Goal: Task Accomplishment & Management: Manage account settings

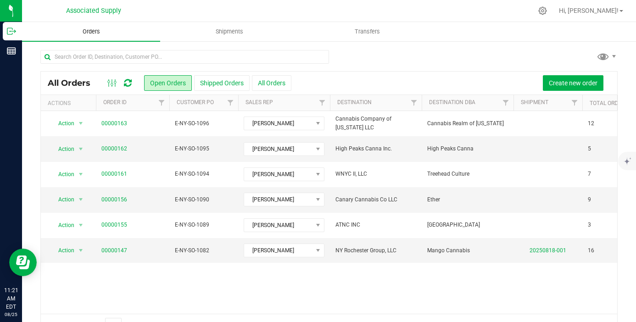
click at [103, 33] on span "Orders" at bounding box center [91, 32] width 42 height 8
click at [75, 81] on span "All Orders" at bounding box center [74, 83] width 52 height 10
click at [190, 75] on button "Open Orders" at bounding box center [168, 83] width 48 height 16
click at [262, 75] on button "All Orders" at bounding box center [271, 83] width 39 height 16
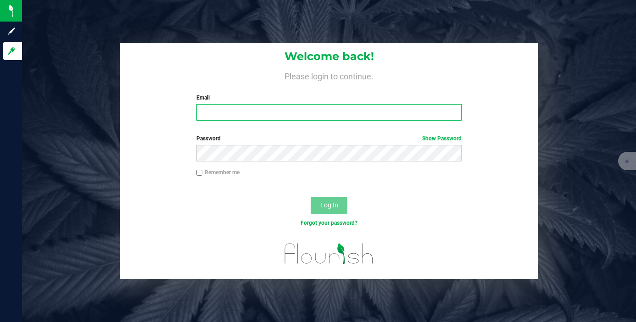
type input "[PERSON_NAME][EMAIL_ADDRESS][DOMAIN_NAME]"
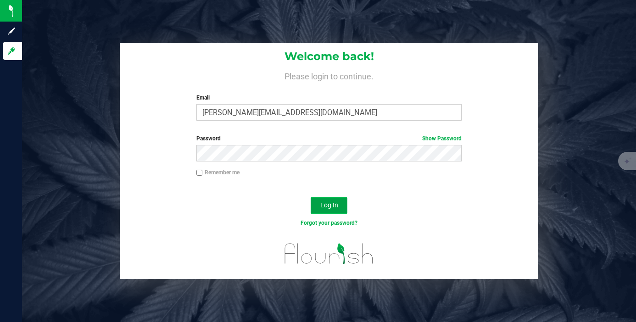
click at [326, 200] on button "Log In" at bounding box center [329, 205] width 37 height 17
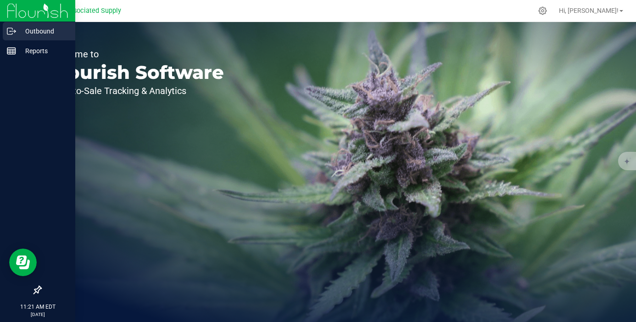
click at [29, 29] on p "Outbound" at bounding box center [43, 31] width 55 height 11
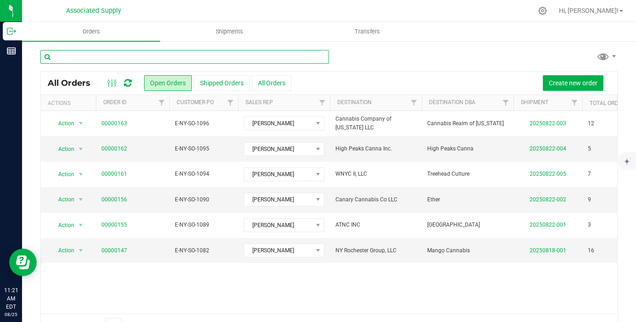
click at [159, 59] on input "text" at bounding box center [184, 57] width 289 height 14
type input "b"
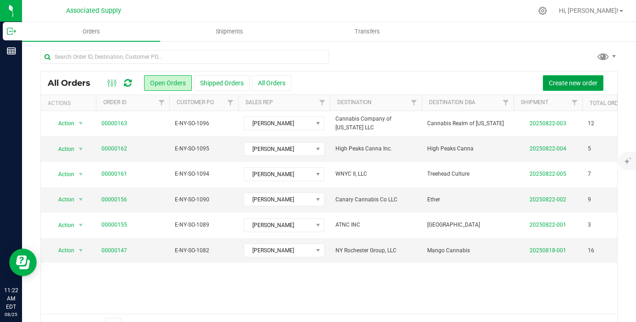
click at [563, 83] on span "Create new order" at bounding box center [573, 82] width 49 height 7
click at [559, 77] on button "Create new order" at bounding box center [573, 83] width 61 height 16
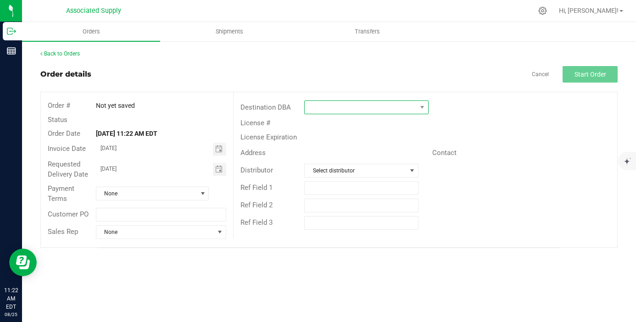
click at [348, 112] on span at bounding box center [361, 107] width 112 height 13
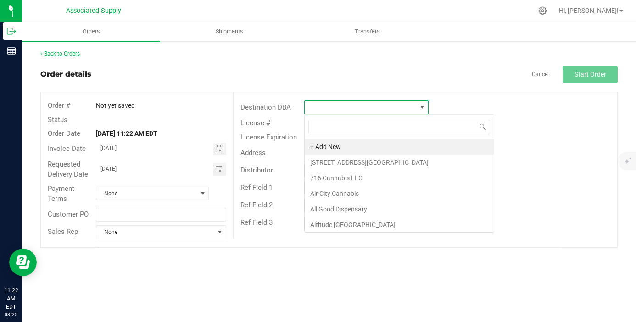
scroll to position [14, 124]
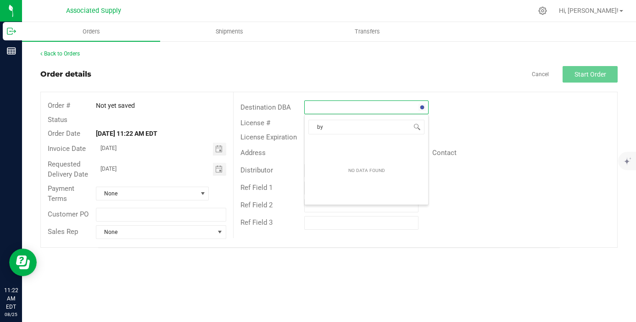
type input "b"
click at [60, 54] on link "Back to Orders" at bounding box center [59, 53] width 39 height 6
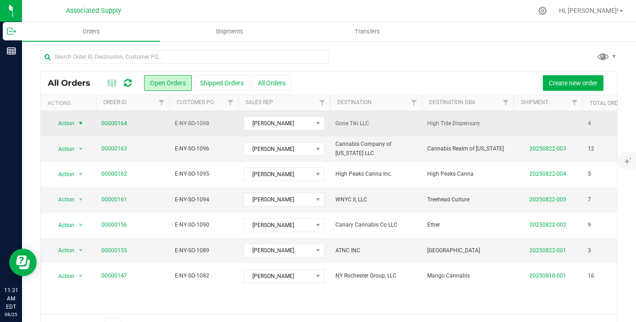
click at [80, 120] on span "select" at bounding box center [80, 123] width 7 height 7
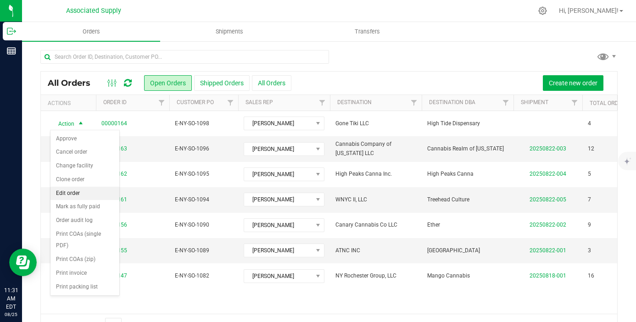
click at [78, 192] on li "Edit order" at bounding box center [84, 194] width 69 height 14
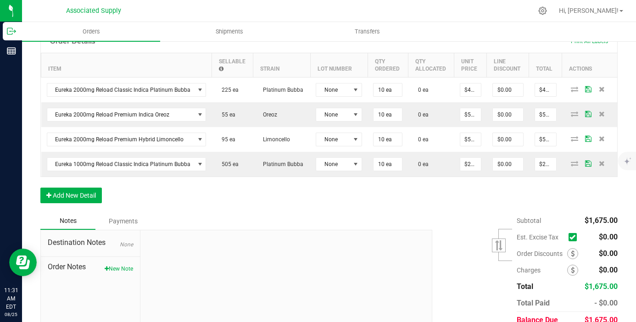
scroll to position [234, 0]
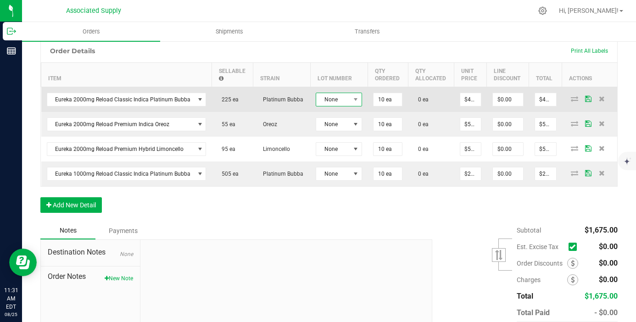
click at [338, 100] on span "None" at bounding box center [333, 99] width 34 height 13
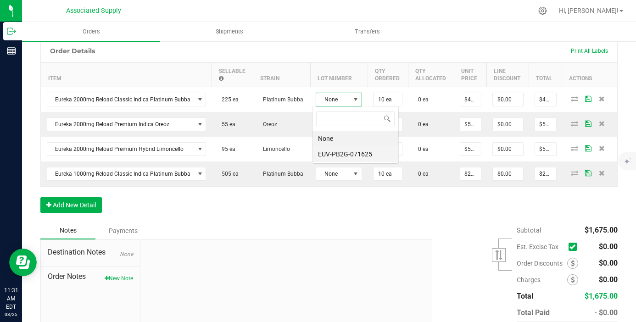
scroll to position [14, 46]
click at [347, 153] on li "EUV-PB2G-071625" at bounding box center [356, 154] width 86 height 16
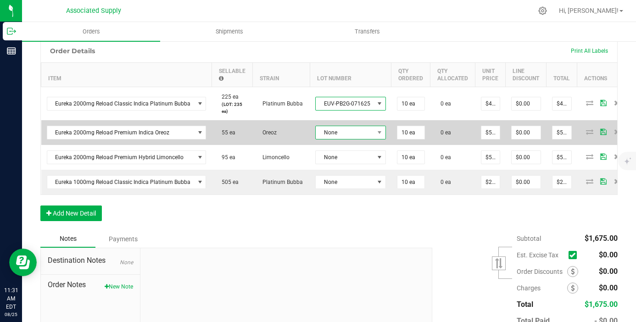
click at [346, 136] on span "None" at bounding box center [345, 132] width 58 height 13
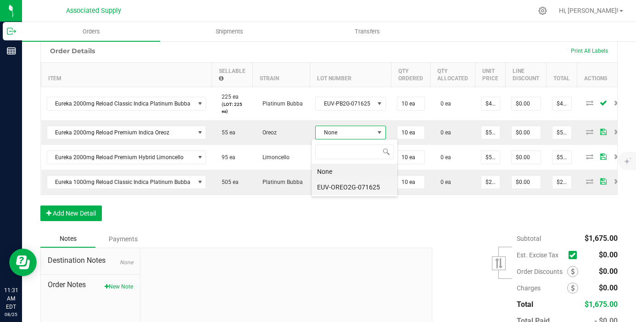
click at [346, 183] on li "EUV-OREO2G-071625" at bounding box center [355, 187] width 86 height 16
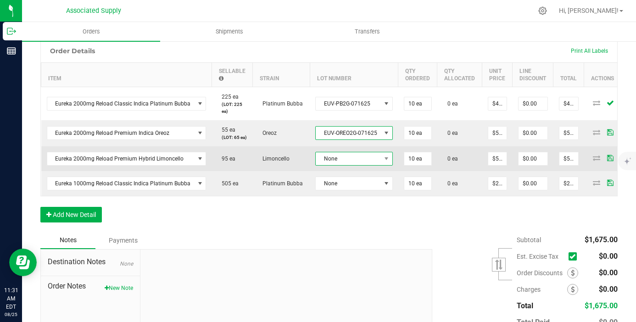
click at [344, 159] on span "None" at bounding box center [348, 158] width 65 height 13
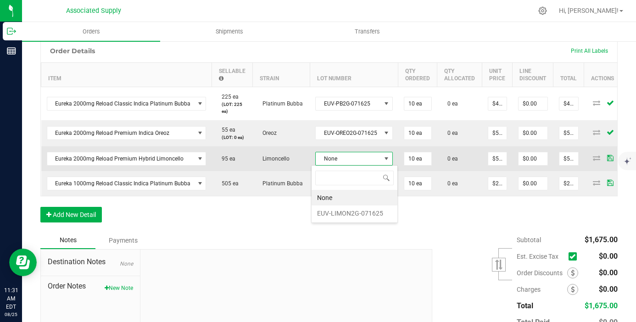
scroll to position [14, 77]
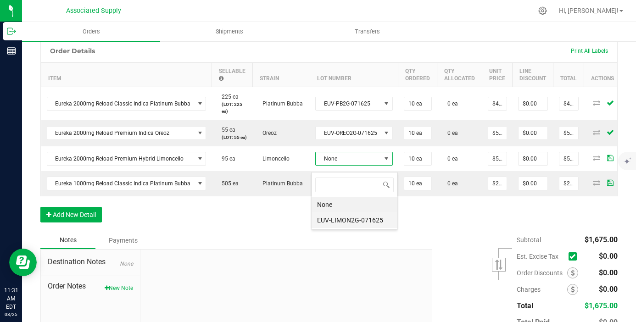
click at [348, 216] on li "EUV-LIMON2G-071625" at bounding box center [355, 220] width 86 height 16
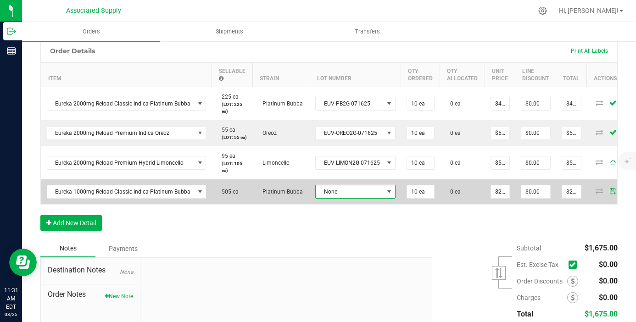
click at [349, 194] on span "None" at bounding box center [350, 191] width 68 height 13
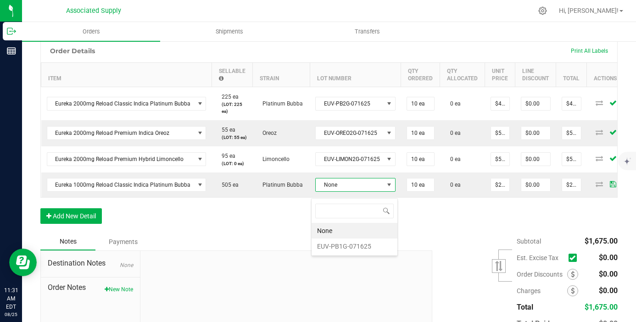
scroll to position [14, 80]
click at [357, 253] on li "EUV-PB1G-071625" at bounding box center [355, 254] width 86 height 16
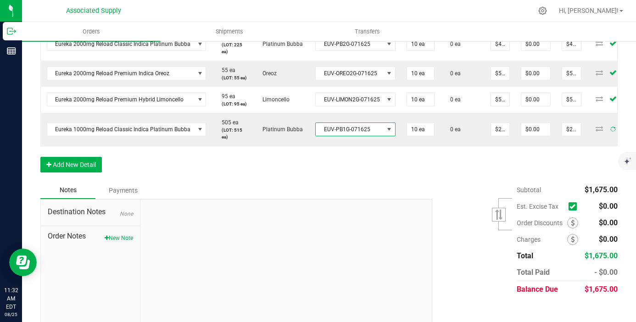
scroll to position [309, 0]
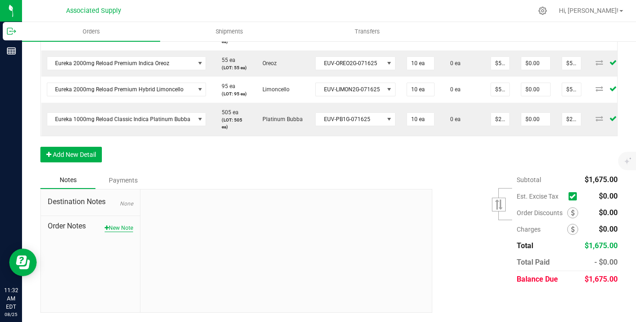
click at [121, 232] on button "New Note" at bounding box center [119, 228] width 28 height 8
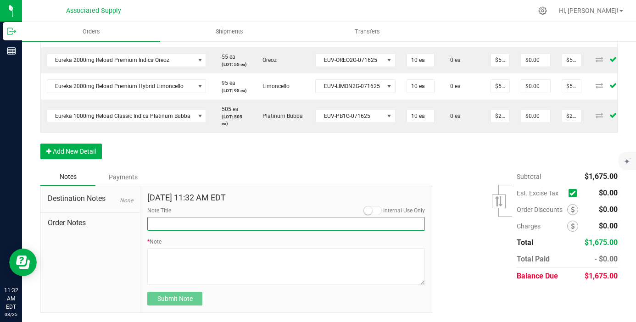
click at [203, 231] on input "Note Title" at bounding box center [286, 224] width 278 height 14
type input "NEW BANKING / WIRE INFO"
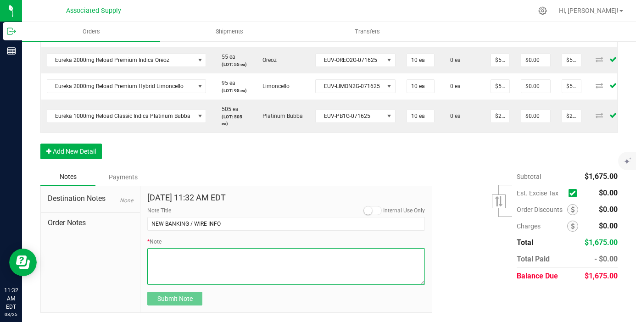
click at [180, 272] on textarea "* Note" at bounding box center [286, 266] width 278 height 37
paste textarea "Dime Community bank Routing # [US_BANK_ROUTING_MICR] Account # [FINANCIAL_ID]"
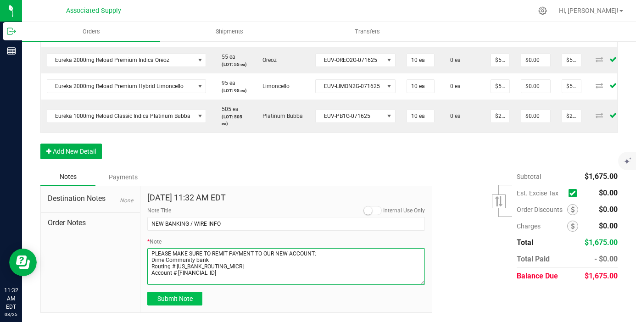
type textarea "PLEASE MAKE SURE TO REMIT PAYMENT TO OUR NEW ACCOUNT: Dime Community bank Routi…"
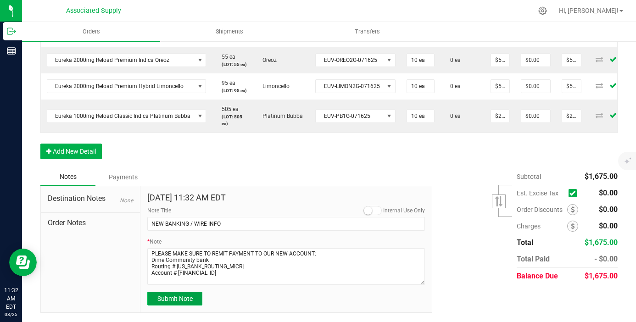
click at [178, 302] on span "Submit Note" at bounding box center [174, 298] width 35 height 7
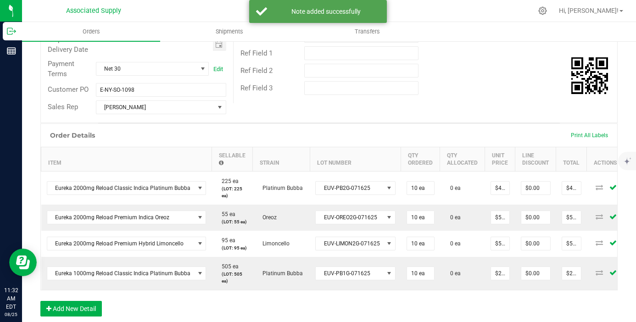
scroll to position [0, 0]
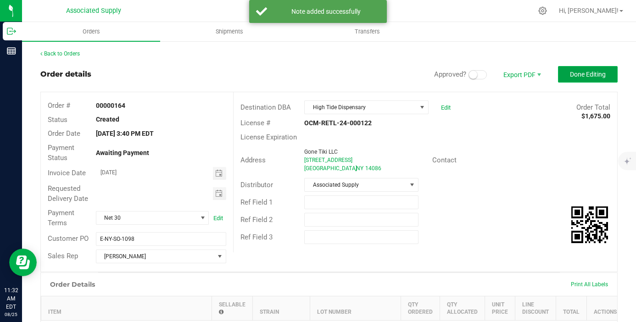
click at [577, 74] on span "Done Editing" at bounding box center [588, 74] width 36 height 7
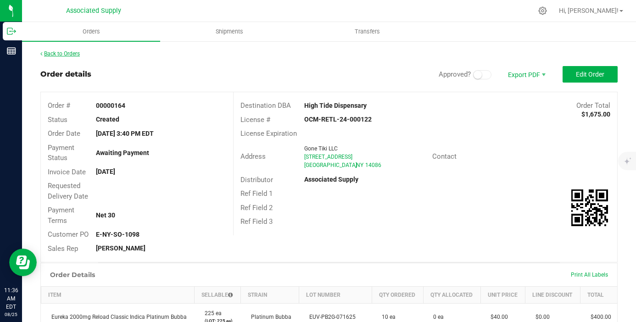
click at [70, 53] on link "Back to Orders" at bounding box center [59, 53] width 39 height 6
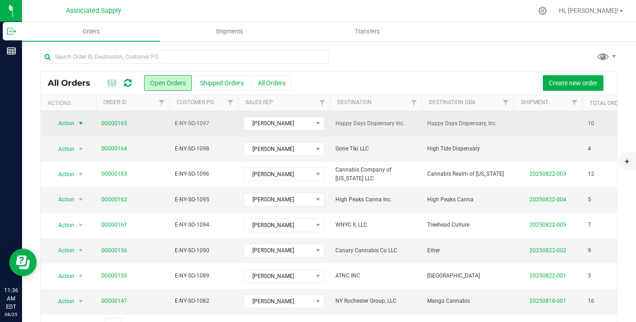
click at [82, 123] on span "select" at bounding box center [80, 123] width 7 height 7
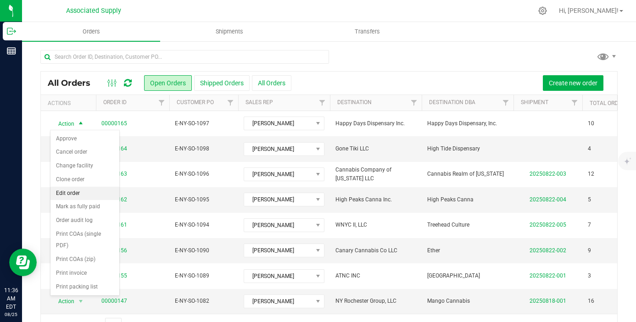
click at [78, 192] on li "Edit order" at bounding box center [84, 194] width 69 height 14
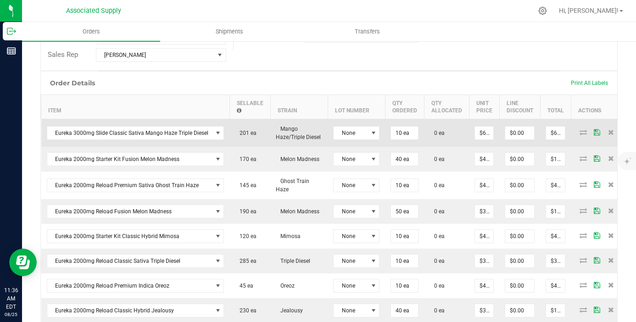
scroll to position [202, 0]
click at [349, 134] on span "None" at bounding box center [351, 132] width 34 height 13
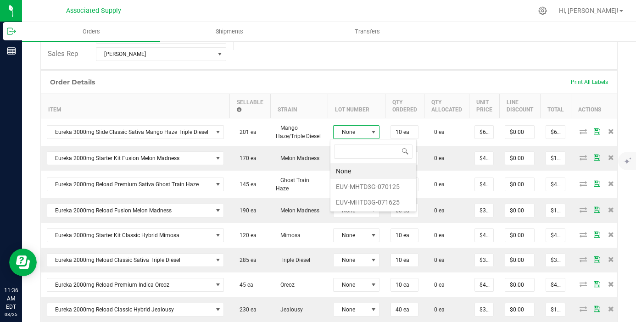
scroll to position [14, 46]
click at [356, 184] on li "EUV-MHTD3G-070125" at bounding box center [373, 187] width 86 height 16
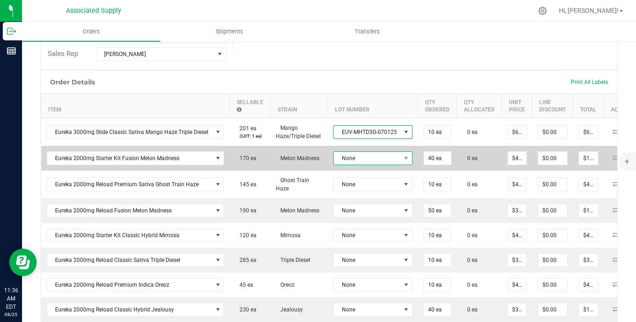
click at [357, 156] on span "None" at bounding box center [367, 158] width 67 height 13
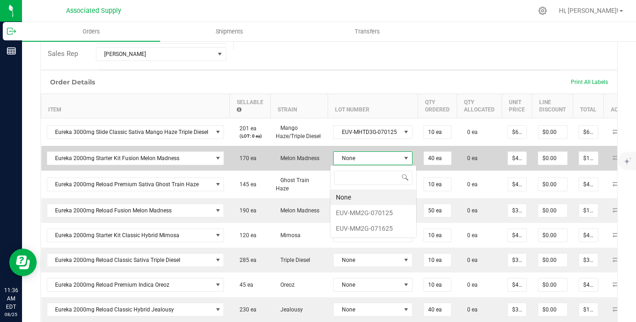
scroll to position [14, 78]
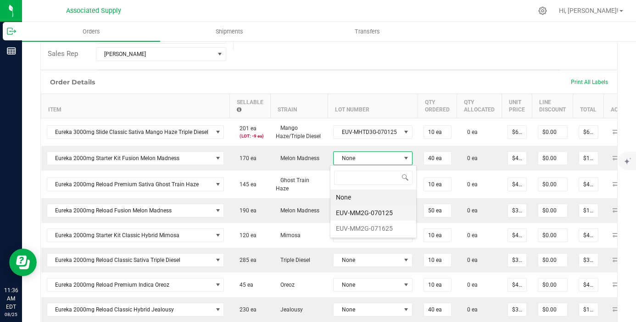
click at [369, 216] on li "EUV-MM2G-070125" at bounding box center [373, 213] width 86 height 16
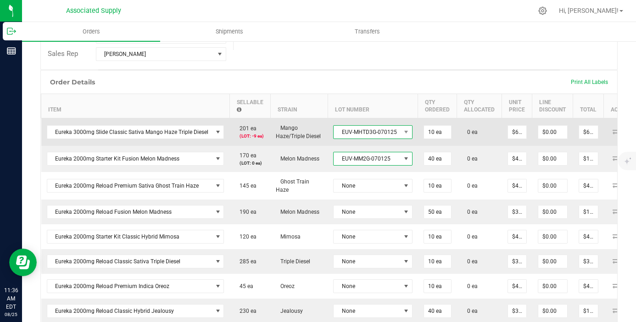
click at [373, 134] on span "EUV-MHTD3G-070125" at bounding box center [367, 132] width 67 height 13
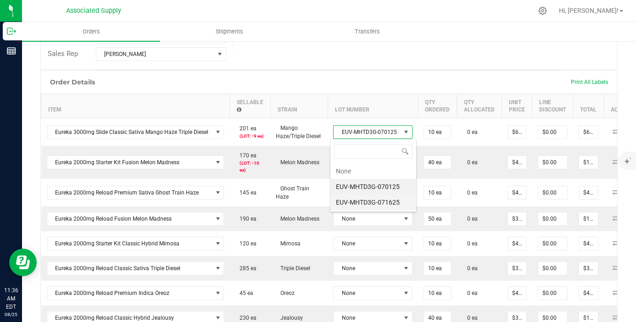
click at [377, 204] on li "EUV-MHTD3G-071625" at bounding box center [373, 203] width 86 height 16
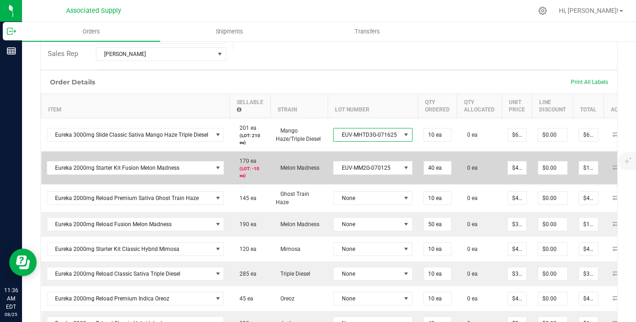
click at [387, 175] on td "EUV-MM2G-070125" at bounding box center [373, 167] width 90 height 33
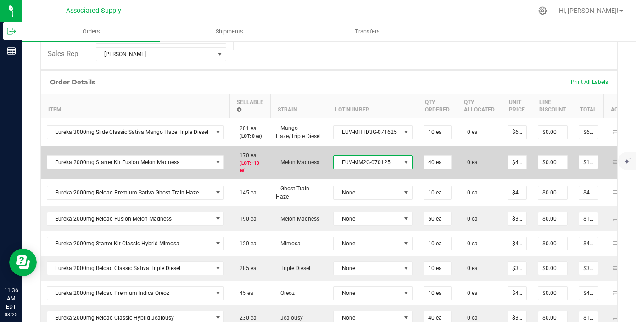
click at [387, 165] on span "EUV-MM2G-070125" at bounding box center [367, 162] width 67 height 13
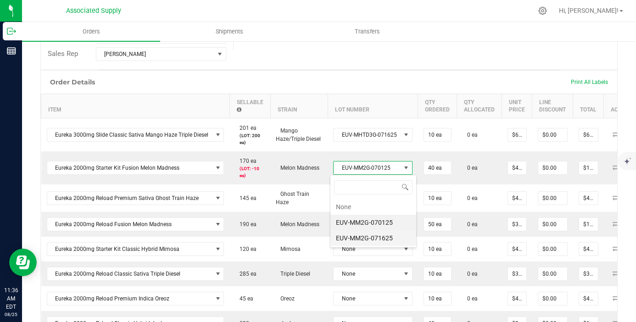
click at [387, 235] on li "EUV-MM2G-071625" at bounding box center [373, 238] width 86 height 16
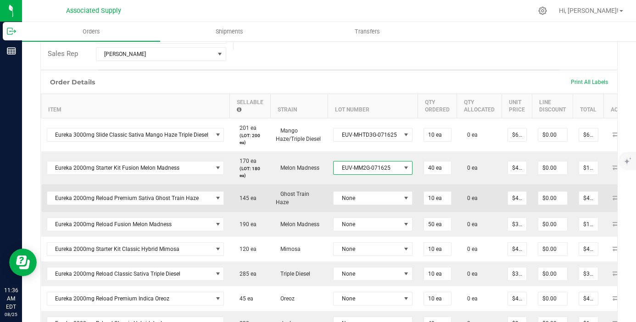
click at [389, 207] on td "None" at bounding box center [373, 198] width 90 height 28
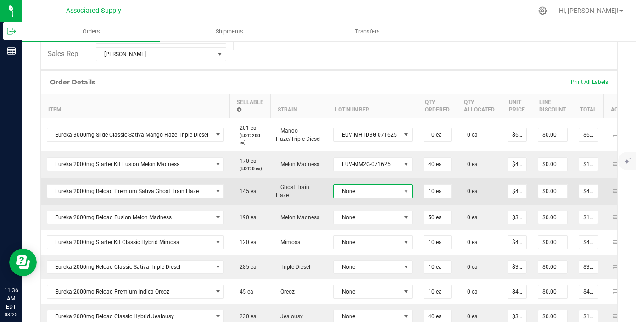
click at [385, 194] on span "None" at bounding box center [367, 191] width 67 height 13
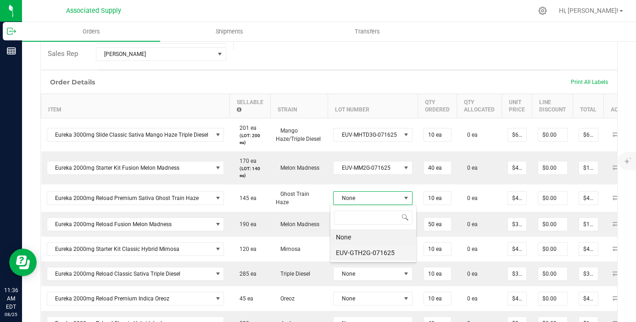
click at [390, 248] on li "EUV-GTH2G-071625" at bounding box center [373, 253] width 86 height 16
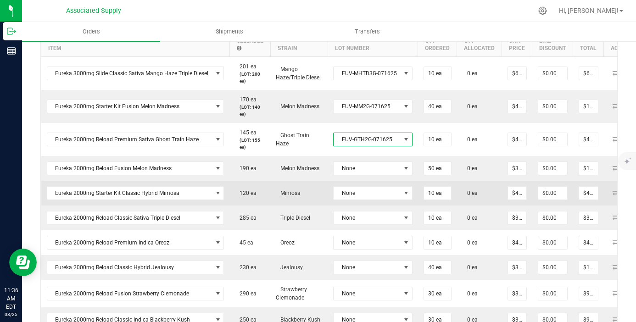
scroll to position [272, 0]
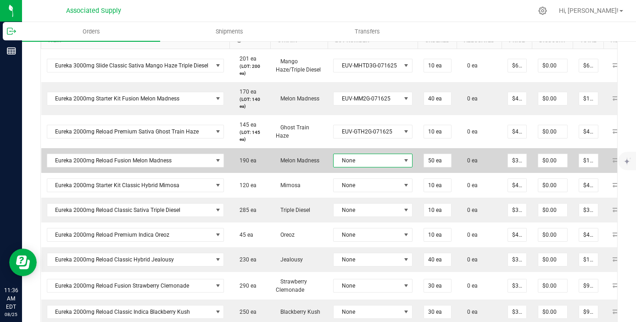
click at [378, 163] on span "None" at bounding box center [367, 160] width 67 height 13
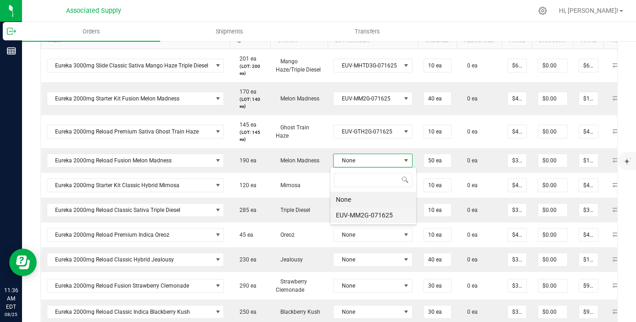
scroll to position [14, 78]
click at [382, 220] on li "EUV-MM2G-071625" at bounding box center [373, 215] width 86 height 16
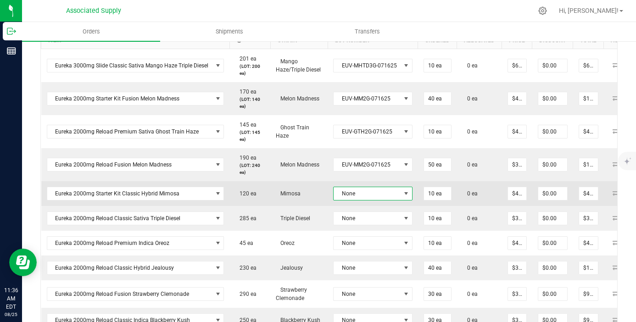
click at [382, 190] on span "None" at bounding box center [367, 193] width 67 height 13
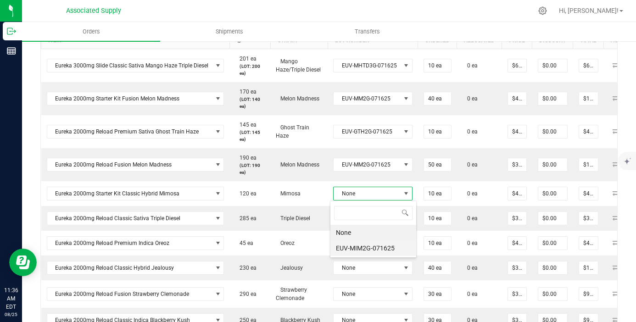
click at [380, 245] on li "EUV-MIM2G-071625" at bounding box center [373, 248] width 86 height 16
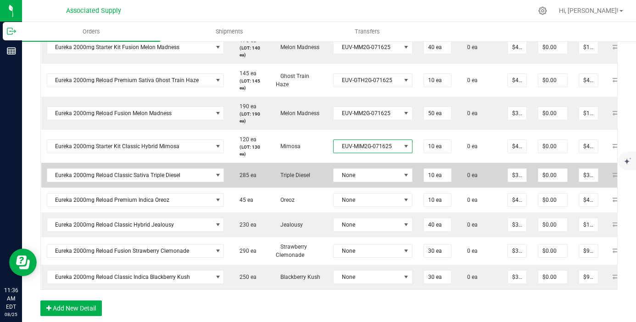
scroll to position [327, 0]
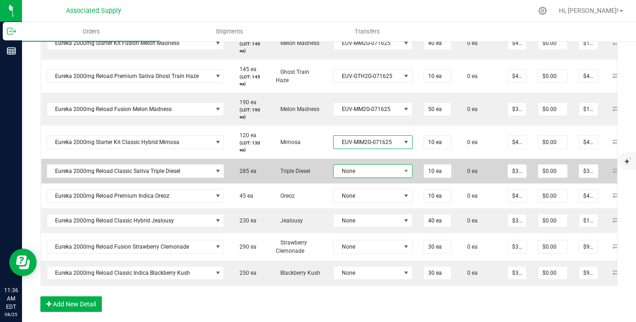
click at [375, 170] on span "None" at bounding box center [367, 171] width 67 height 13
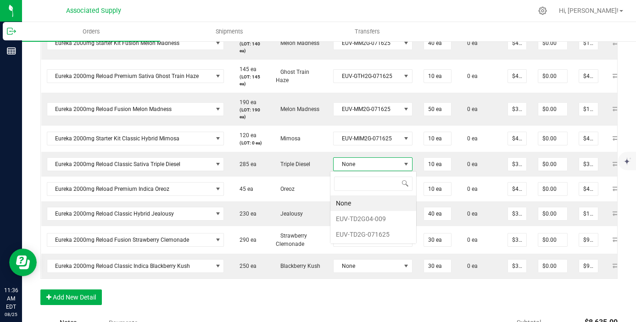
scroll to position [14, 78]
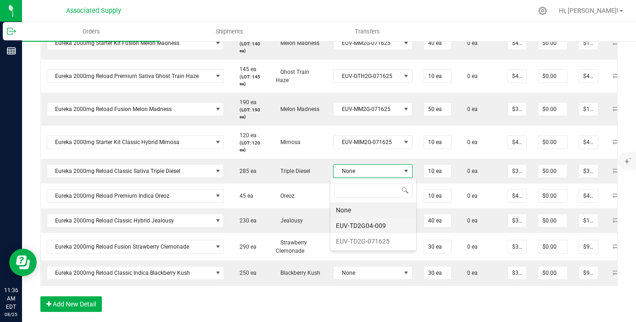
click at [372, 224] on li "EUV-TD2G04-009" at bounding box center [373, 226] width 86 height 16
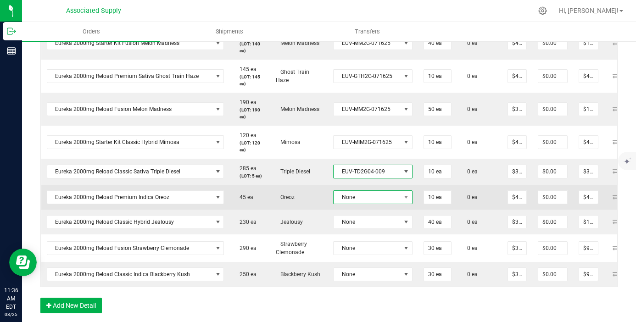
click at [372, 201] on span "None" at bounding box center [367, 197] width 67 height 13
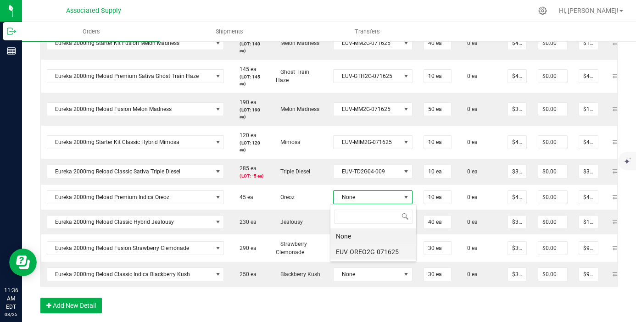
click at [373, 256] on li "EUV-OREO2G-071625" at bounding box center [373, 252] width 86 height 16
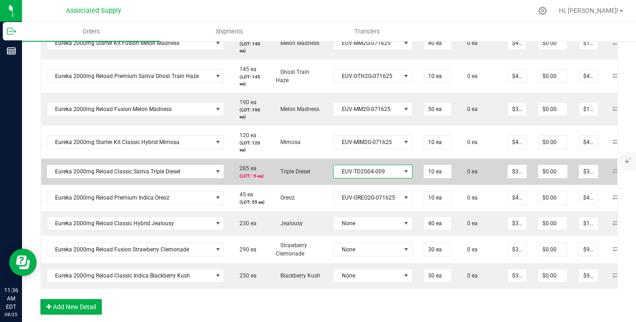
click at [385, 168] on span "EUV-TD2G04-009" at bounding box center [367, 171] width 67 height 13
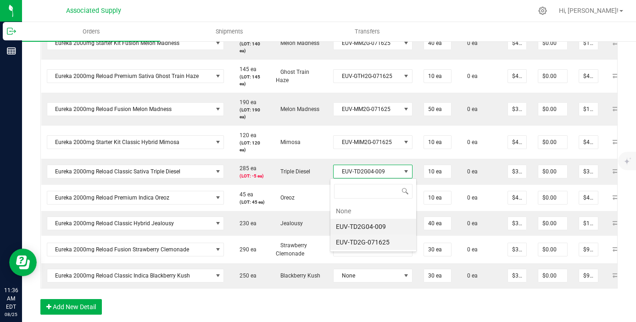
click at [384, 243] on li "EUV-TD2G-071625" at bounding box center [373, 243] width 86 height 16
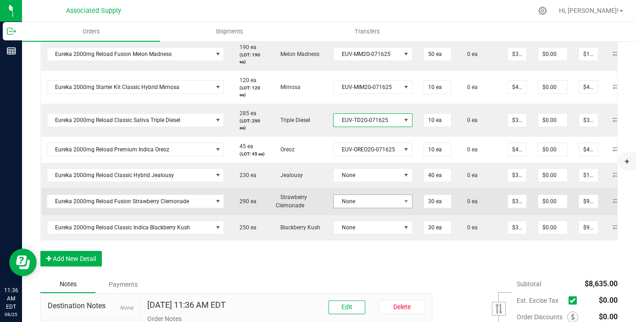
scroll to position [386, 0]
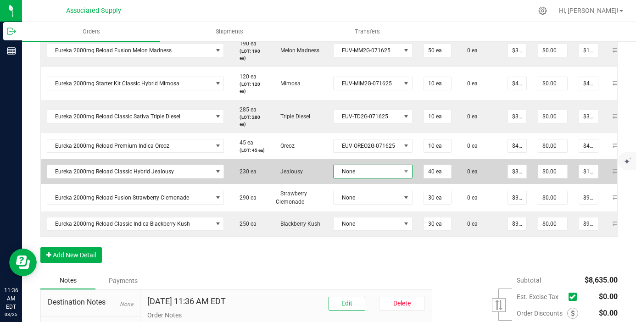
click at [378, 177] on span "None" at bounding box center [367, 171] width 67 height 13
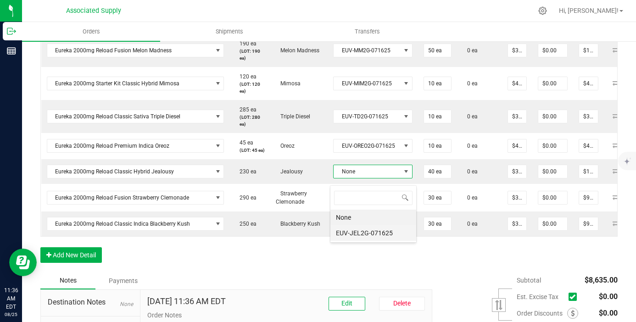
click at [380, 230] on li "EUV-JEL2G-071625" at bounding box center [373, 233] width 86 height 16
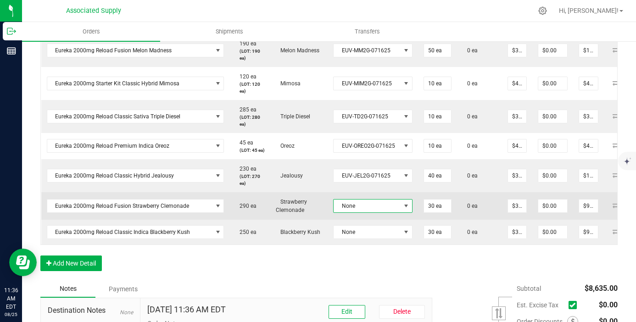
click at [377, 207] on span "None" at bounding box center [367, 206] width 67 height 13
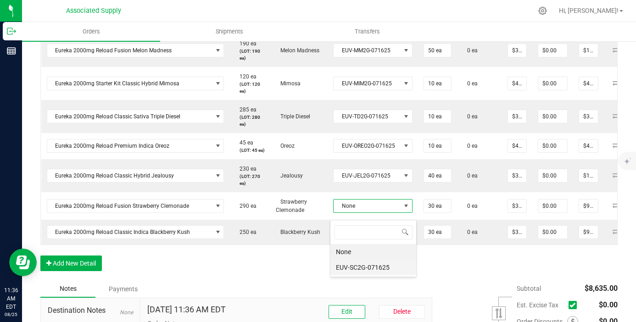
click at [370, 267] on li "EUV-SC2G-071625" at bounding box center [373, 268] width 86 height 16
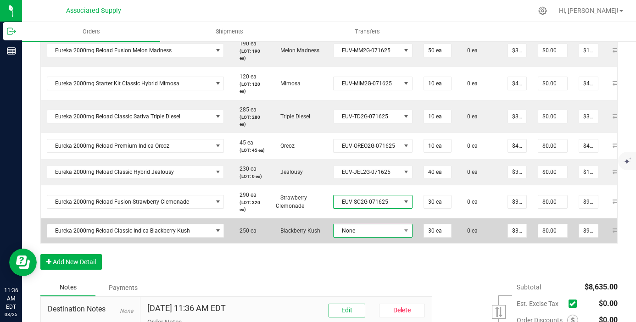
click at [375, 237] on span "None" at bounding box center [367, 230] width 67 height 13
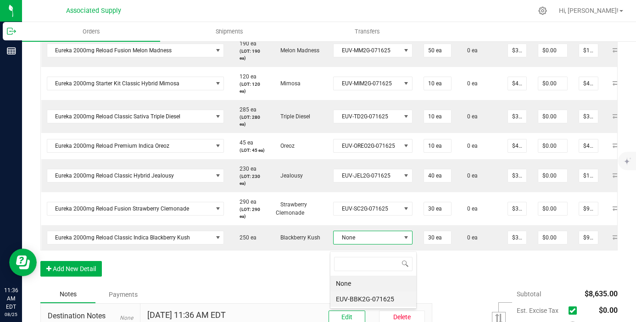
click at [379, 298] on li "EUV-BBK2G-071625" at bounding box center [373, 299] width 86 height 16
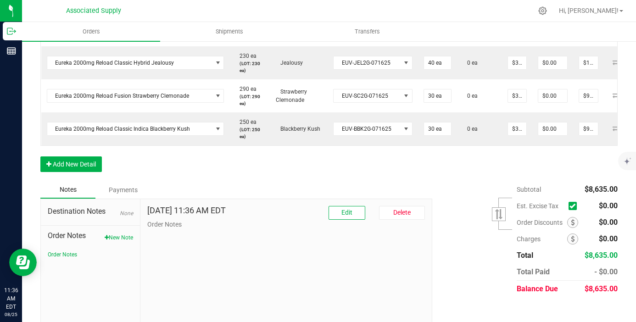
scroll to position [0, 0]
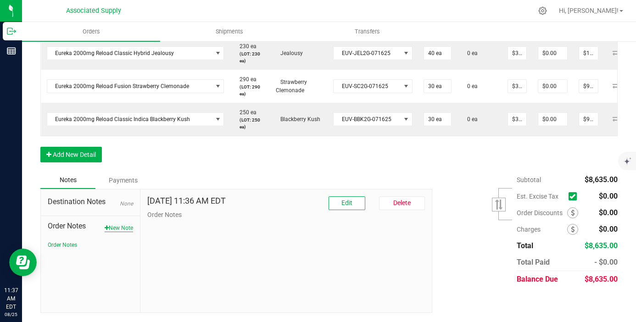
click at [116, 228] on button "New Note" at bounding box center [119, 228] width 28 height 8
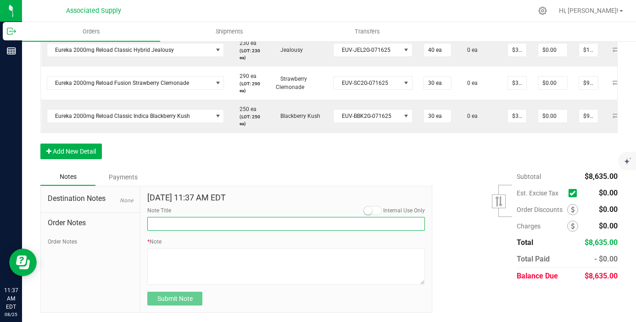
click at [184, 231] on input "Note Title" at bounding box center [286, 224] width 278 height 14
type input "NEW BANKING / WIRE INFO"
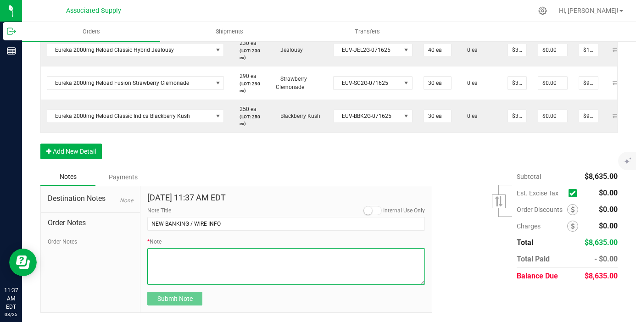
click at [171, 261] on textarea "* Note" at bounding box center [286, 266] width 278 height 37
paste textarea "PLEASE MAKE SURE TO REMIT PAYMENT TO OUR NEW ACCOUNT: Dime Community bank Routi…"
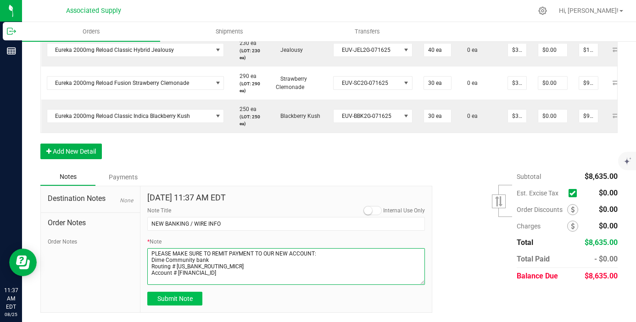
type textarea "PLEASE MAKE SURE TO REMIT PAYMENT TO OUR NEW ACCOUNT: Dime Community bank Routi…"
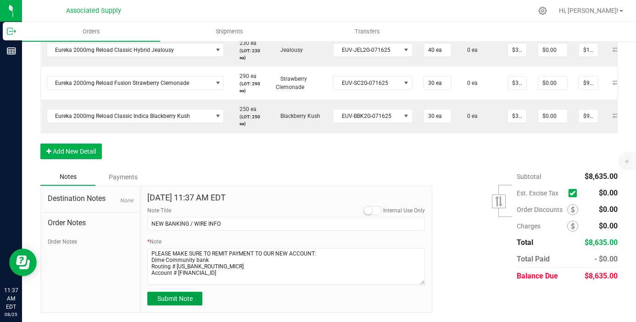
click at [175, 302] on span "Submit Note" at bounding box center [174, 298] width 35 height 7
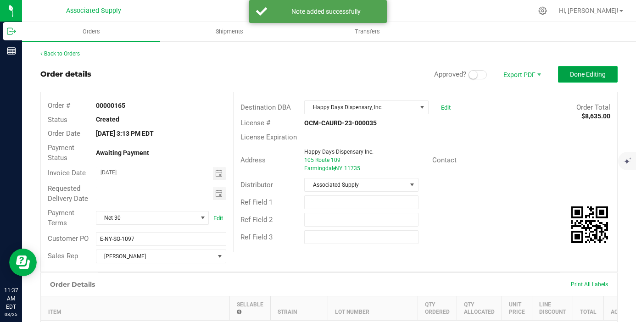
click at [563, 73] on button "Done Editing" at bounding box center [588, 74] width 60 height 17
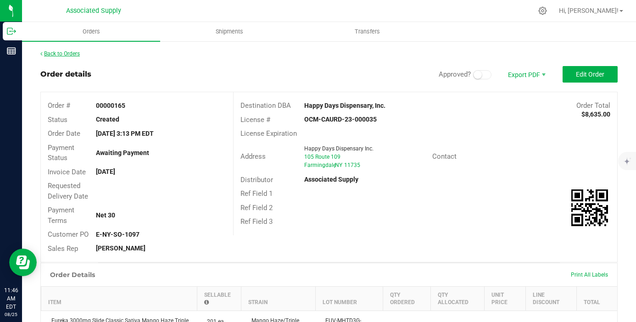
click at [75, 56] on link "Back to Orders" at bounding box center [59, 53] width 39 height 6
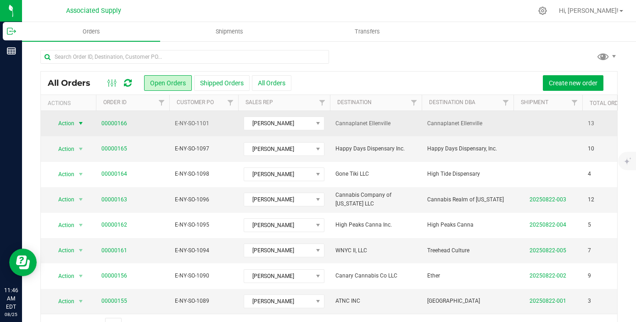
click at [80, 123] on span "select" at bounding box center [80, 123] width 7 height 7
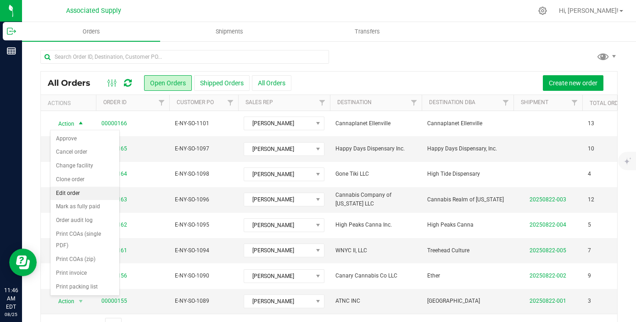
click at [93, 193] on li "Edit order" at bounding box center [84, 194] width 69 height 14
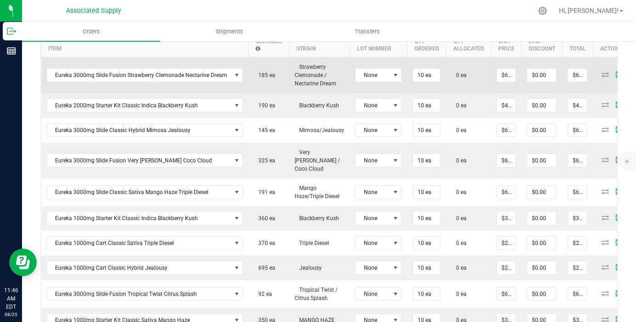
scroll to position [257, 0]
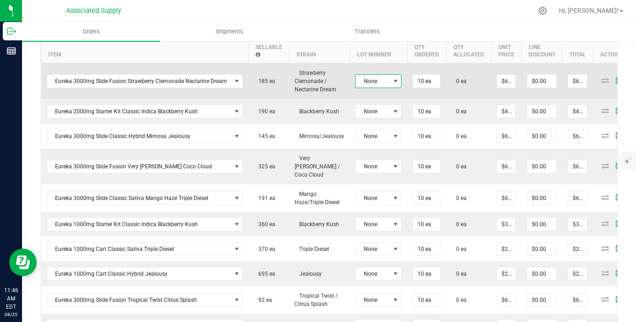
click at [392, 79] on span at bounding box center [395, 81] width 7 height 7
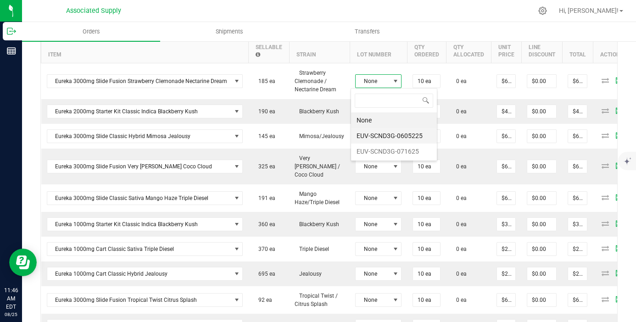
scroll to position [14, 46]
click at [397, 138] on li "EUV-SCND3G-0605225" at bounding box center [394, 136] width 86 height 16
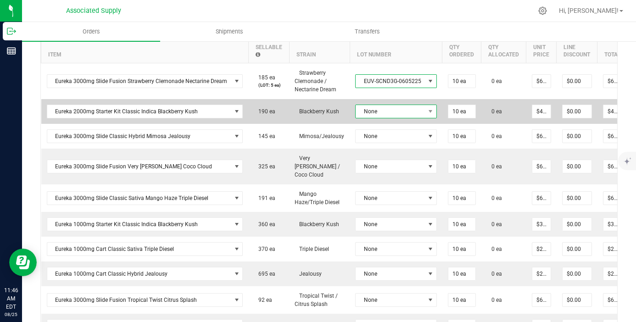
click at [384, 111] on span "None" at bounding box center [390, 111] width 69 height 13
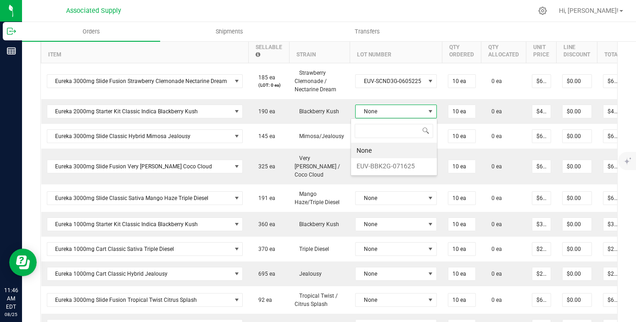
scroll to position [14, 80]
click at [391, 163] on li "EUV-BBK2G-071625" at bounding box center [394, 166] width 86 height 16
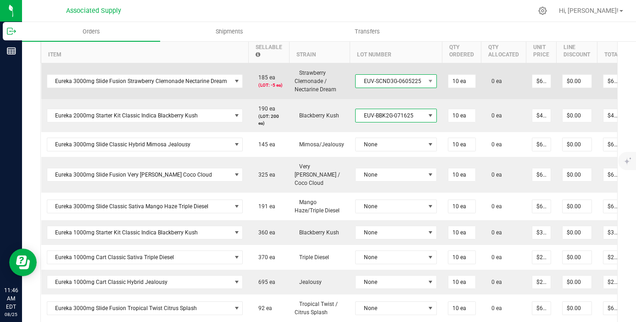
click at [396, 82] on span "EUV-SCND3G-0605225" at bounding box center [390, 81] width 69 height 13
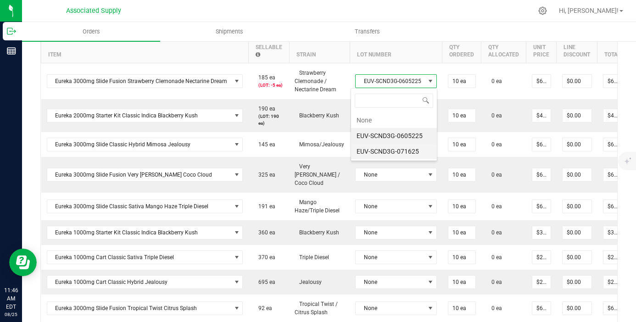
click at [407, 151] on li "EUV-SCND3G-071625" at bounding box center [394, 152] width 86 height 16
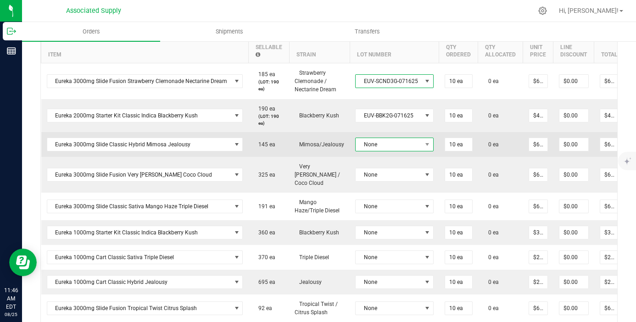
click at [415, 144] on span "None" at bounding box center [389, 144] width 66 height 13
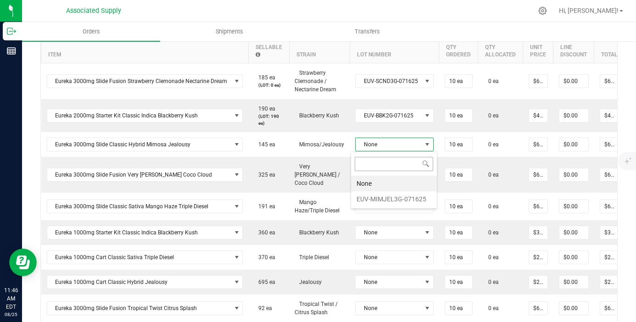
scroll to position [14, 77]
click at [401, 194] on li "EUV-MIMJEL3G-071625" at bounding box center [394, 199] width 86 height 16
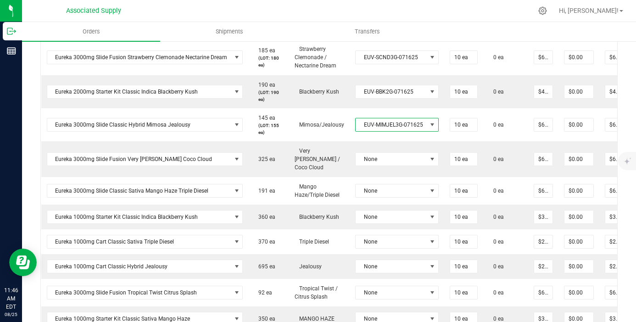
scroll to position [301, 0]
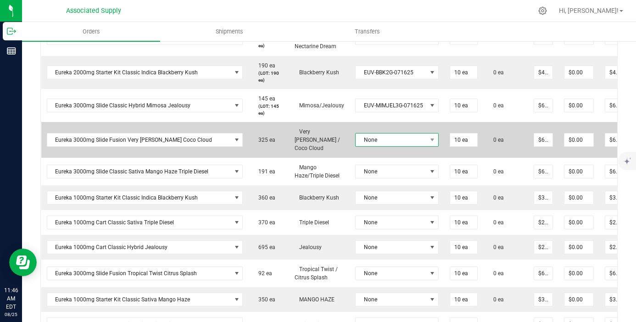
click at [389, 135] on span "None" at bounding box center [391, 140] width 71 height 13
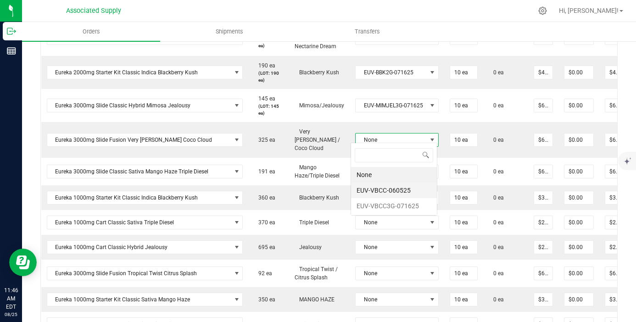
scroll to position [14, 83]
click at [392, 194] on li "EUV-VBCC-060525" at bounding box center [394, 191] width 86 height 16
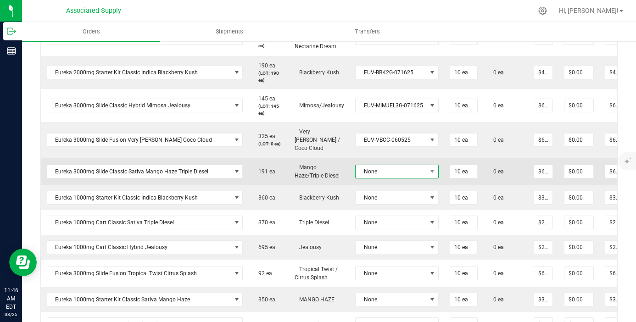
click at [414, 167] on span "None" at bounding box center [391, 171] width 71 height 13
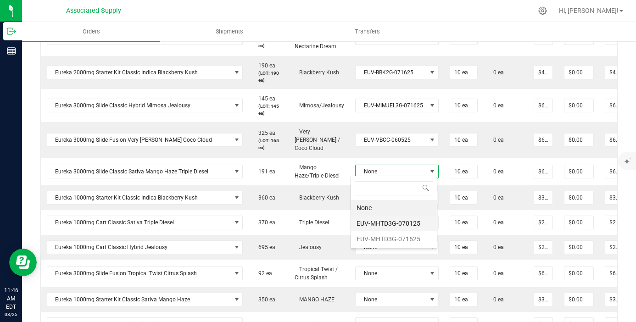
click at [389, 222] on li "EUV-MHTD3G-070125" at bounding box center [394, 224] width 86 height 16
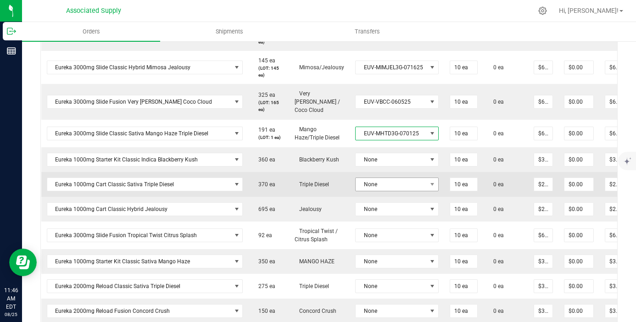
scroll to position [341, 0]
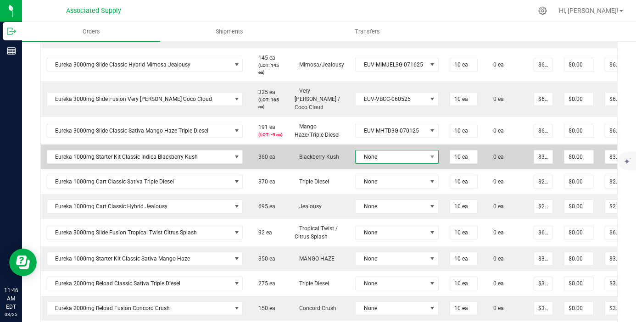
click at [392, 158] on span "None" at bounding box center [391, 157] width 71 height 13
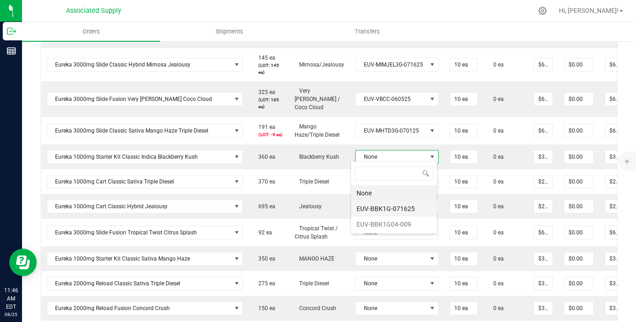
click at [398, 212] on li "EUV-BBK1G-071625" at bounding box center [394, 209] width 86 height 16
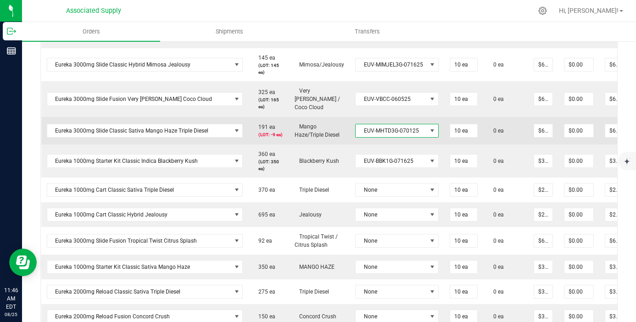
click at [408, 128] on span "EUV-MHTD3G-070125" at bounding box center [391, 130] width 71 height 13
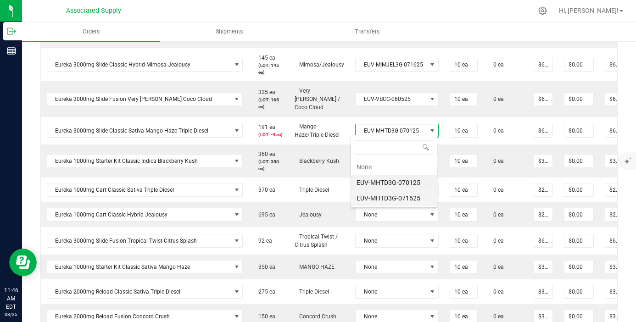
click at [402, 197] on li "EUV-MHTD3G-071625" at bounding box center [394, 198] width 86 height 16
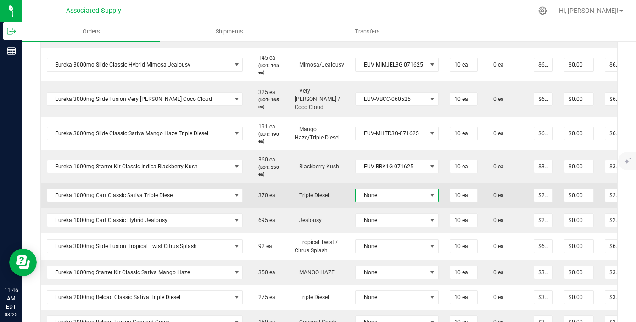
click at [416, 193] on span "None" at bounding box center [391, 195] width 71 height 13
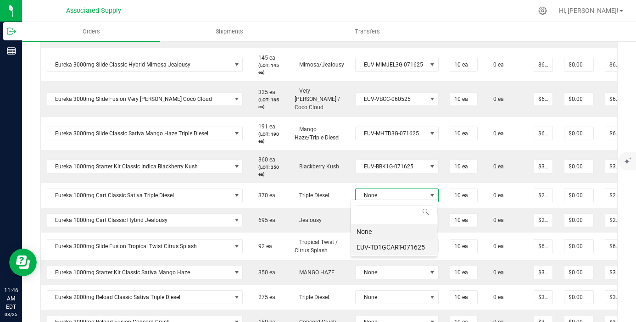
click at [410, 242] on li "EUV-TD1GCART-071625" at bounding box center [394, 248] width 86 height 16
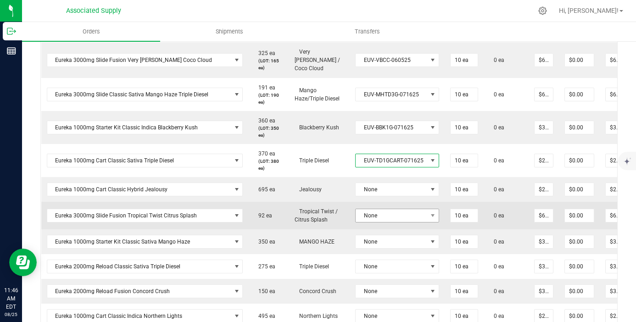
scroll to position [385, 0]
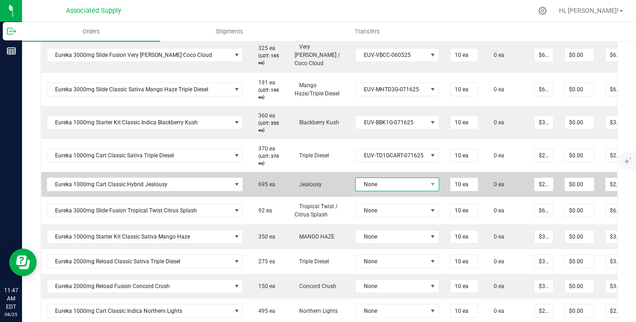
click at [413, 184] on span "None" at bounding box center [392, 184] width 72 height 13
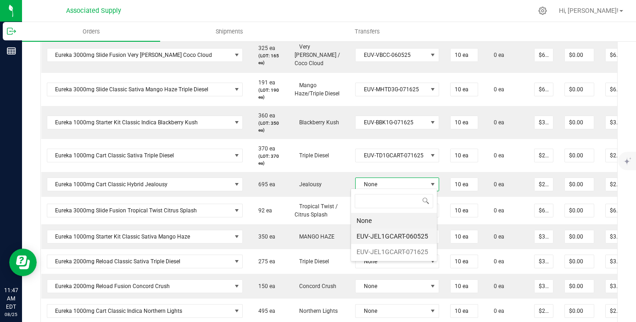
click at [397, 239] on li "EUV-JEL1GCART-060525" at bounding box center [394, 237] width 86 height 16
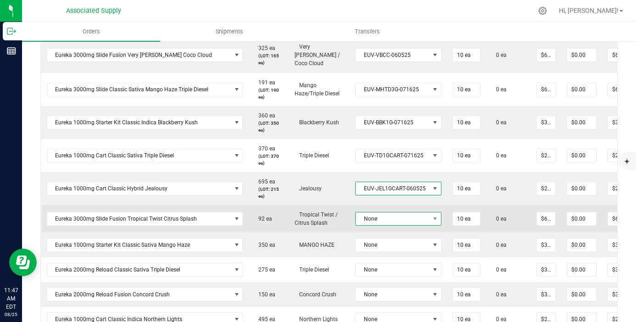
click at [398, 215] on span "None" at bounding box center [393, 218] width 74 height 13
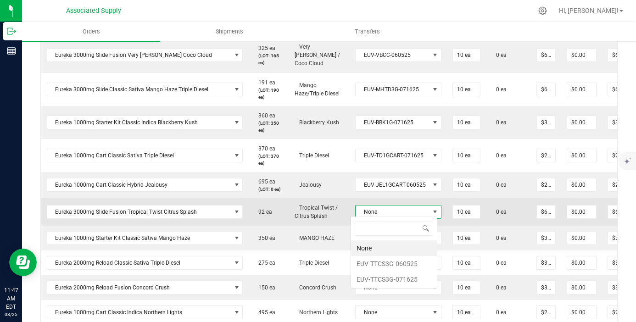
scroll to position [14, 85]
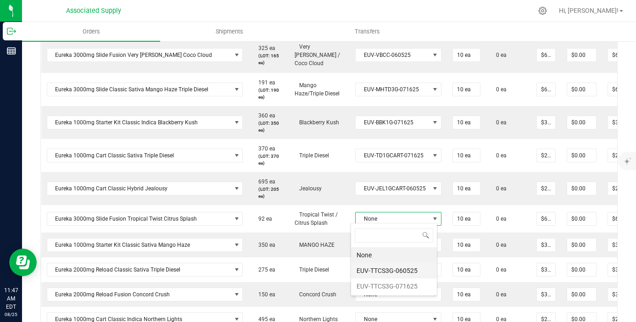
click at [394, 275] on li "EUV-TTCS3G-060525" at bounding box center [394, 271] width 86 height 16
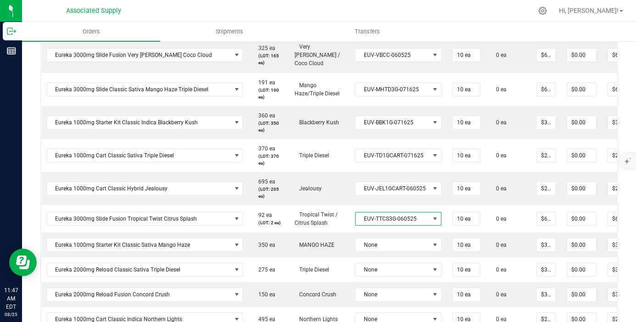
scroll to position [431, 0]
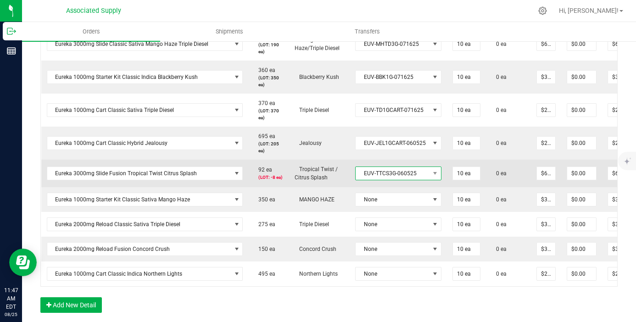
click at [389, 174] on span "EUV-TTCS3G-060525" at bounding box center [393, 173] width 74 height 13
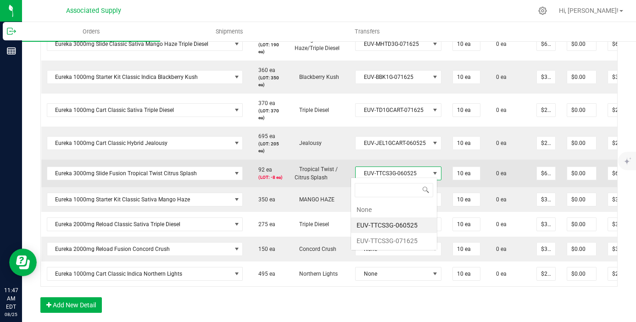
scroll to position [14, 85]
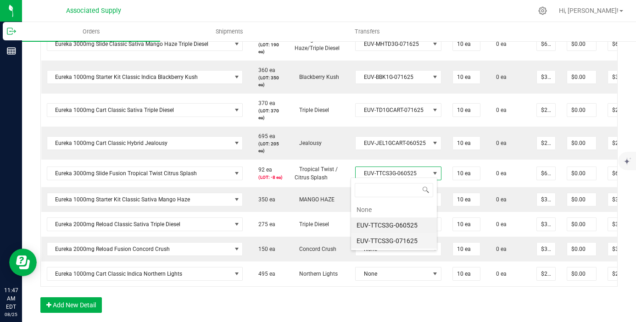
click at [404, 243] on li "EUV-TTCS3G-071625" at bounding box center [394, 241] width 86 height 16
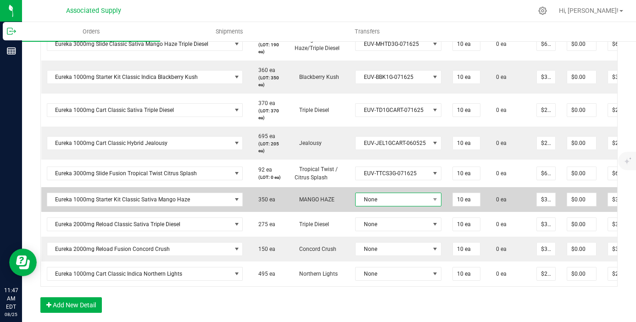
click at [407, 201] on span "None" at bounding box center [393, 199] width 74 height 13
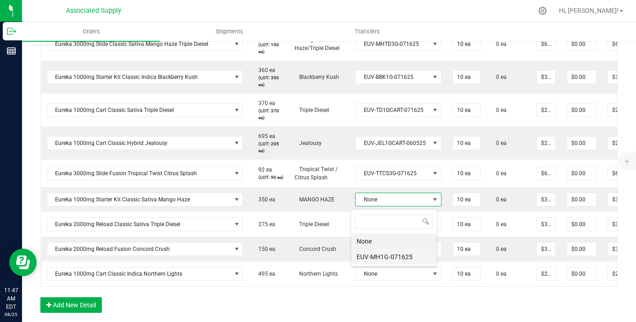
click at [406, 252] on li "EUV-MH1G-071625" at bounding box center [394, 257] width 86 height 16
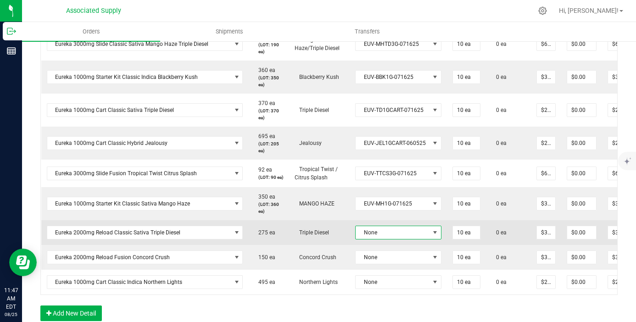
click at [408, 234] on span "None" at bounding box center [393, 232] width 74 height 13
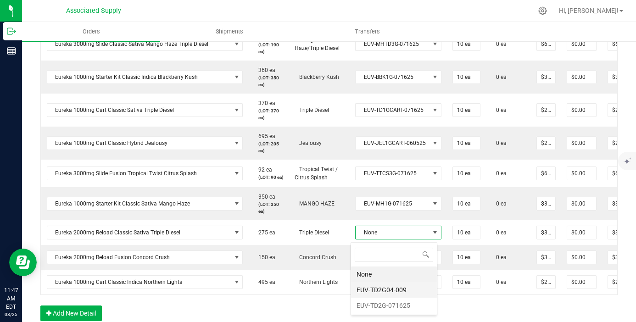
click at [400, 291] on li "EUV-TD2G04-009" at bounding box center [394, 290] width 86 height 16
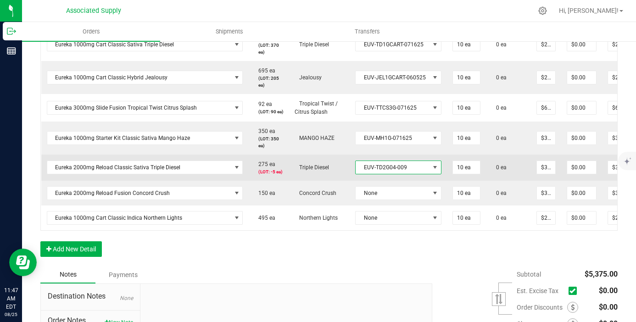
click at [387, 169] on span "EUV-TD2G04-009" at bounding box center [393, 167] width 74 height 13
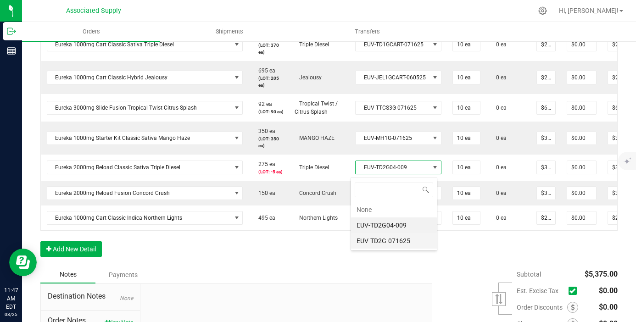
click at [411, 240] on li "EUV-TD2G-071625" at bounding box center [394, 241] width 86 height 16
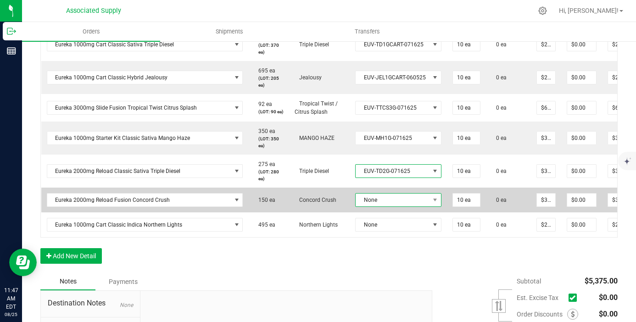
click at [403, 196] on span "None" at bounding box center [393, 200] width 74 height 13
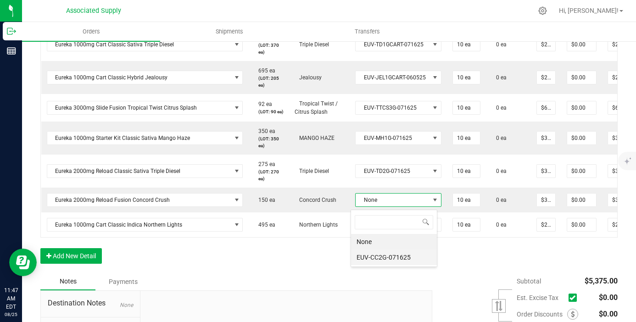
click at [405, 257] on li "EUV-CC2G-071625" at bounding box center [394, 258] width 86 height 16
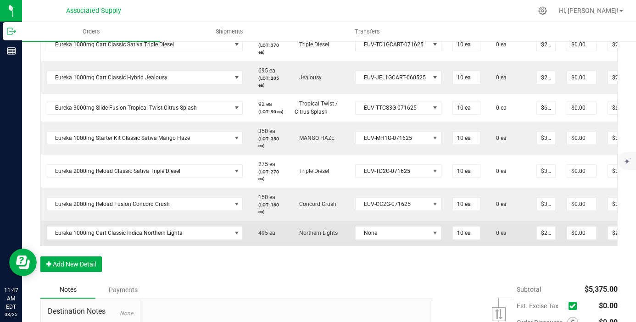
click at [408, 228] on td "None" at bounding box center [398, 233] width 97 height 25
click at [408, 231] on span "None" at bounding box center [393, 233] width 74 height 13
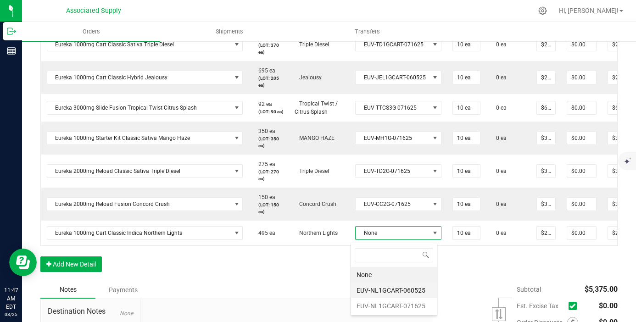
click at [394, 290] on li "EUV-NL1GCART-060525" at bounding box center [394, 291] width 86 height 16
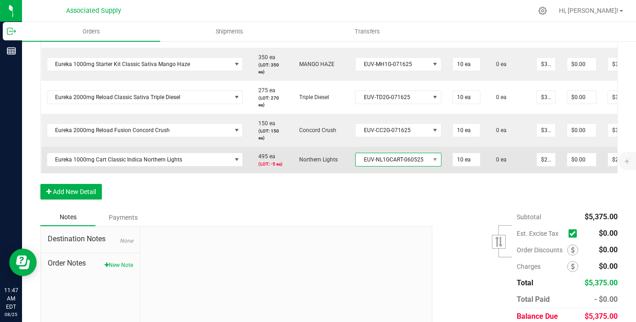
click at [379, 161] on span "EUV-NL1GCART-060525" at bounding box center [393, 159] width 74 height 13
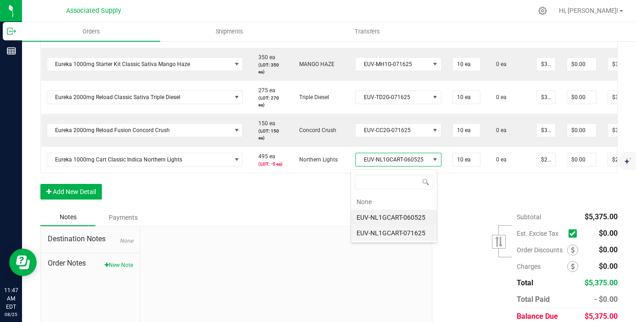
click at [392, 233] on li "EUV-NL1GCART-071625" at bounding box center [394, 233] width 86 height 16
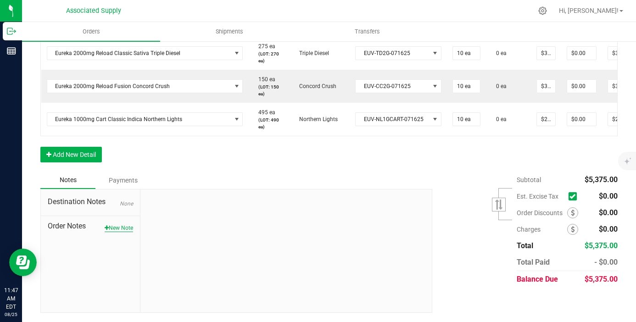
click at [124, 228] on button "New Note" at bounding box center [119, 228] width 28 height 8
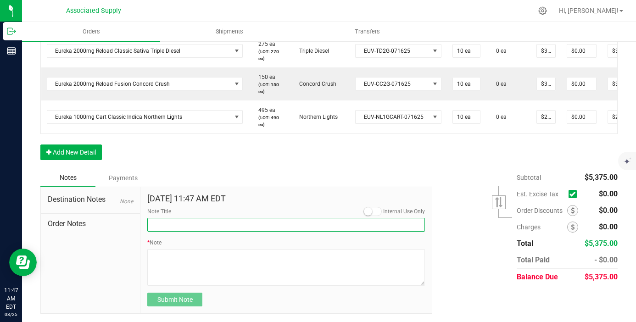
click at [177, 230] on input "Note Title" at bounding box center [286, 225] width 278 height 14
type input "NEW BANKING / WIRE INFO"
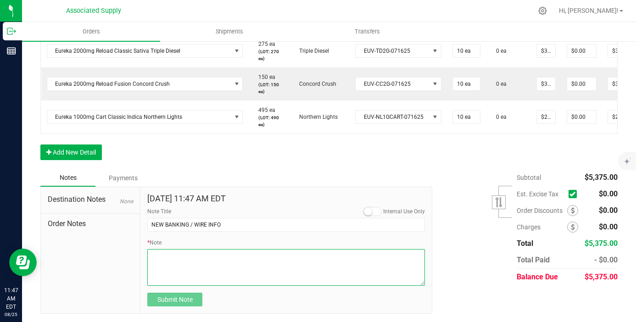
click at [168, 272] on textarea "* Note" at bounding box center [286, 267] width 278 height 37
paste textarea "PLEASE MAKE SURE TO REMIT PAYMENT TO OUR NEW ACCOUNT: Dime Community bank Routi…"
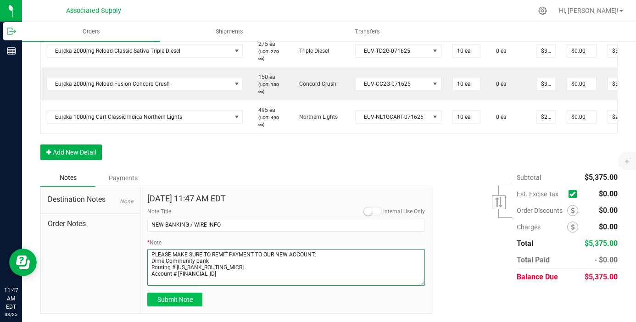
type textarea "PLEASE MAKE SURE TO REMIT PAYMENT TO OUR NEW ACCOUNT: Dime Community bank Routi…"
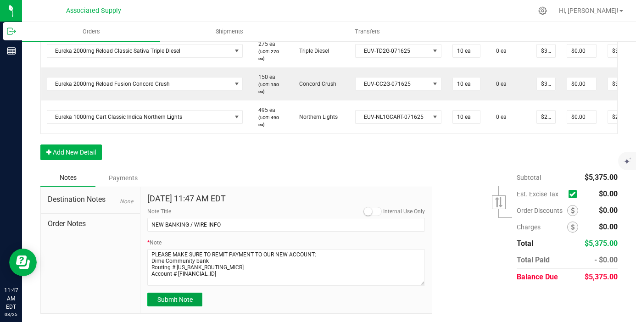
click at [184, 303] on span "Submit Note" at bounding box center [174, 299] width 35 height 7
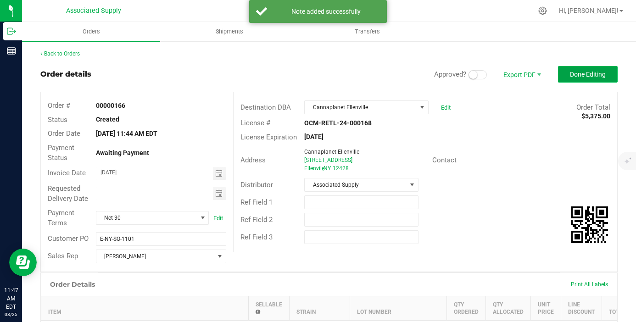
click at [582, 74] on span "Done Editing" at bounding box center [588, 74] width 36 height 7
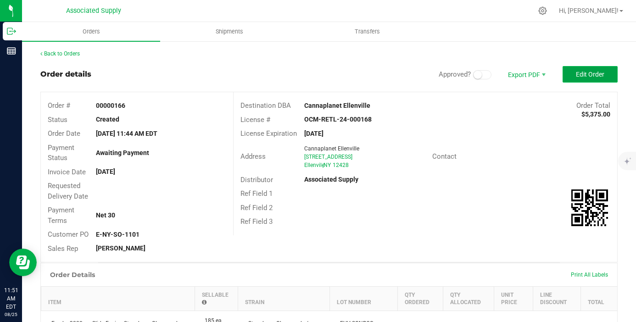
click at [576, 74] on span "Edit Order" at bounding box center [590, 74] width 28 height 7
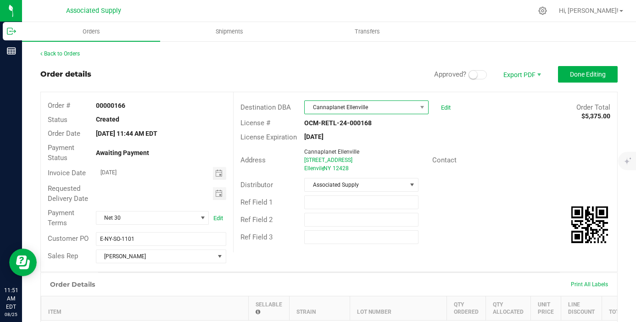
click at [373, 109] on span "Cannaplanet Ellenville" at bounding box center [361, 107] width 112 height 13
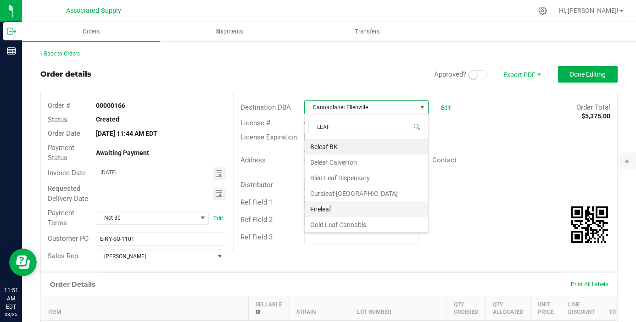
type input "LEAFO"
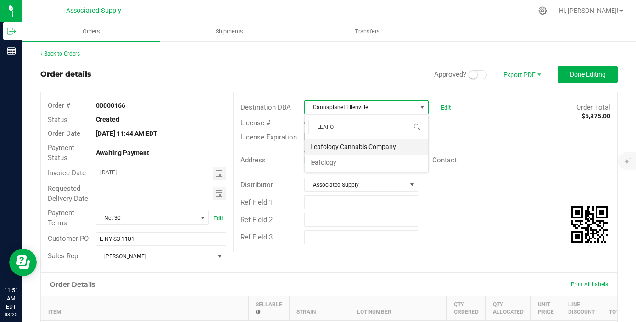
click at [361, 147] on li "Leafology Cannabis Company" at bounding box center [366, 147] width 123 height 16
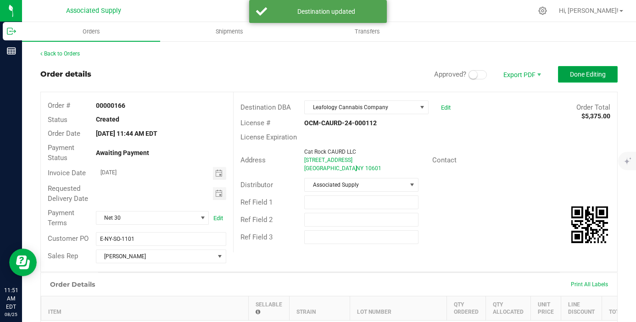
click at [584, 78] on span "Done Editing" at bounding box center [588, 74] width 36 height 7
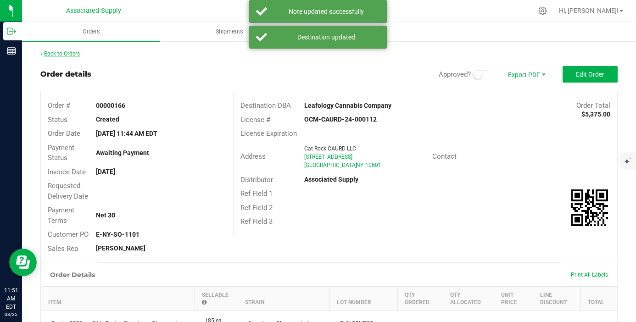
click at [71, 51] on link "Back to Orders" at bounding box center [59, 53] width 39 height 6
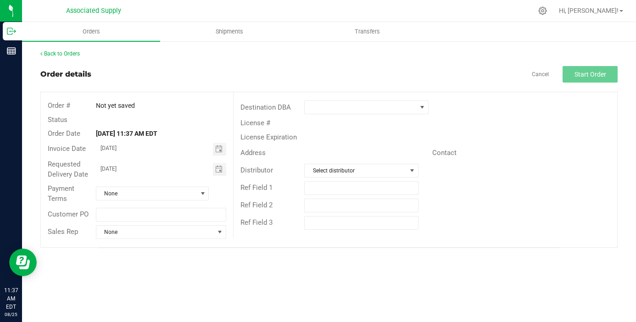
click at [67, 57] on div "Back to Orders" at bounding box center [328, 54] width 577 height 8
click at [67, 53] on link "Back to Orders" at bounding box center [59, 53] width 39 height 6
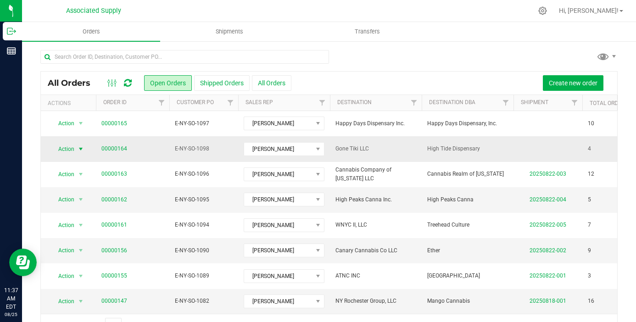
click at [80, 150] on span "select" at bounding box center [80, 148] width 7 height 7
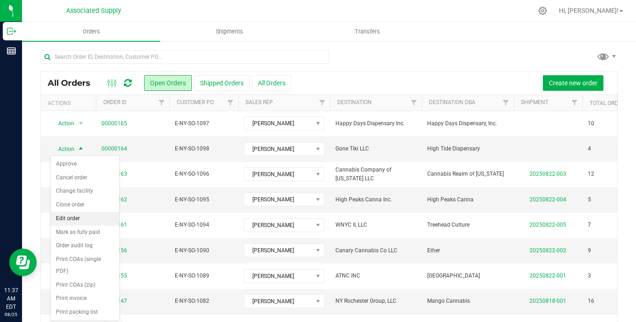
click at [76, 218] on li "Edit order" at bounding box center [84, 219] width 69 height 14
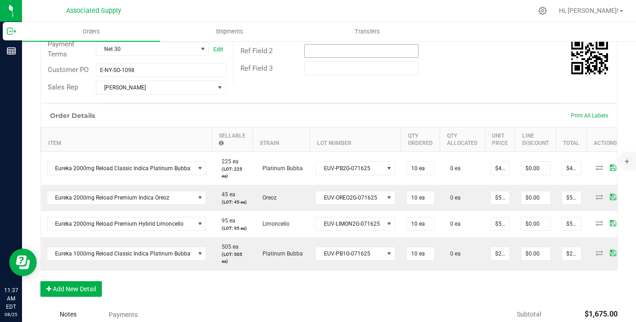
scroll to position [317, 0]
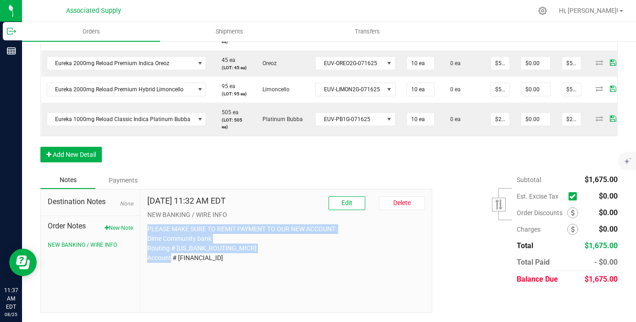
drag, startPoint x: 216, startPoint y: 261, endPoint x: 145, endPoint y: 223, distance: 80.5
click at [145, 223] on div "Aug 25, 2025 11:32 AM EDT Edit Delete NEW BANKING / WIRE INFO PLEASE MAKE SURE …" at bounding box center [285, 251] width 291 height 123
copy p "PLEASE MAKE SURE TO REMIT PAYMENT TO OUR NEW ACCOUNT: Dime Community bank Routi…"
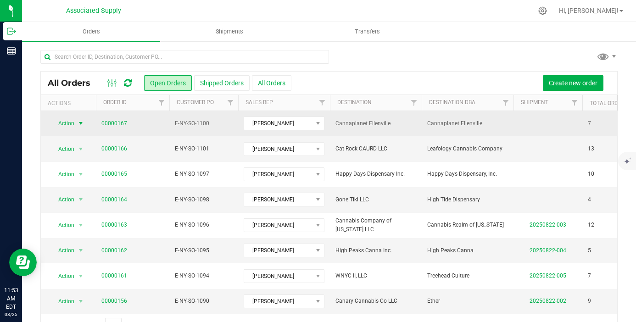
click at [83, 123] on span "select" at bounding box center [80, 123] width 7 height 7
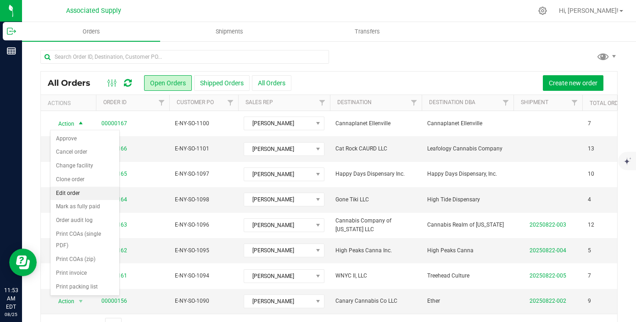
click at [99, 192] on li "Edit order" at bounding box center [84, 194] width 69 height 14
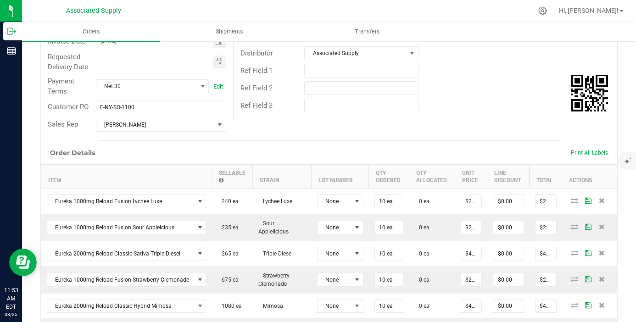
scroll to position [189, 0]
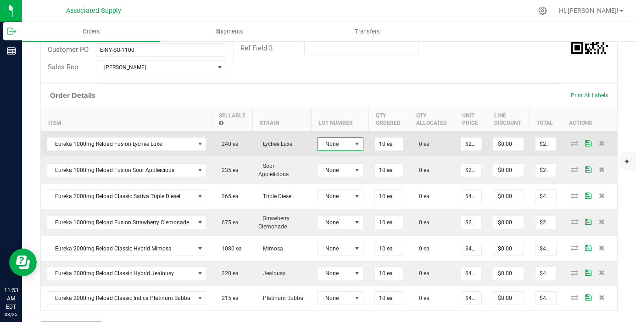
click at [344, 147] on span "None" at bounding box center [335, 144] width 34 height 13
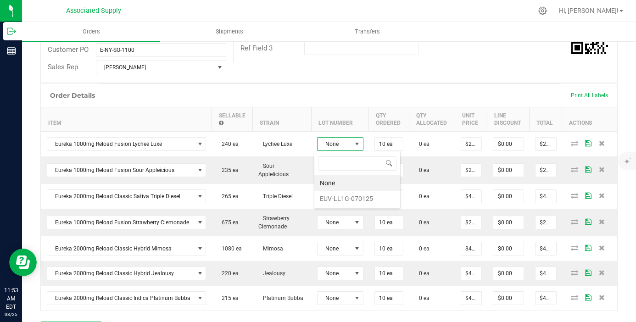
scroll to position [14, 46]
click at [352, 199] on li "EUV-LL1G-070125" at bounding box center [357, 199] width 86 height 16
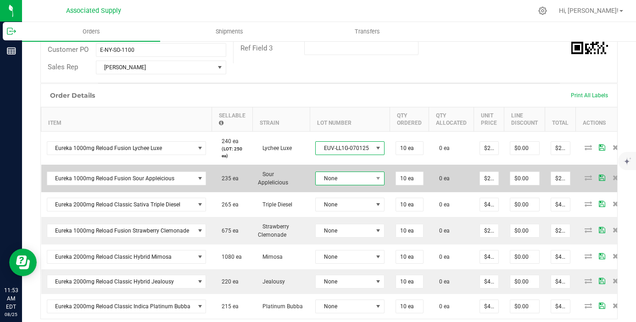
click at [343, 174] on span "None" at bounding box center [344, 178] width 57 height 13
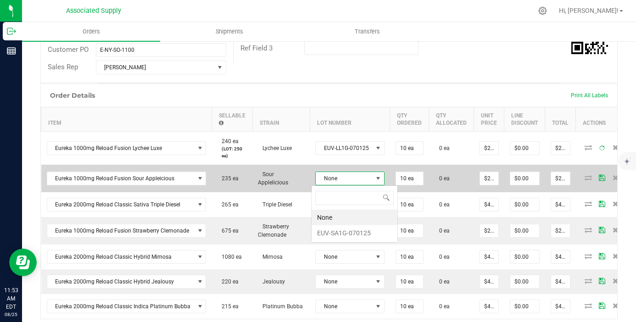
scroll to position [14, 68]
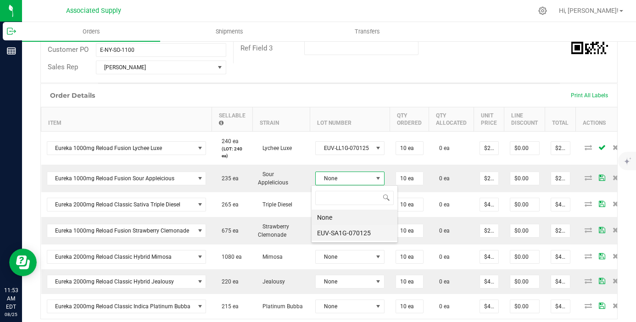
click at [351, 230] on li "EUV-SA1G-070125" at bounding box center [355, 233] width 86 height 16
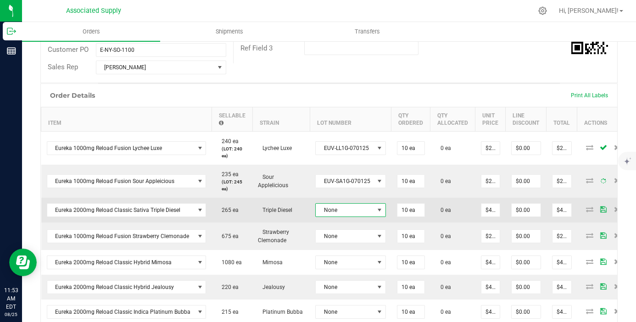
click at [352, 212] on span "None" at bounding box center [345, 210] width 58 height 13
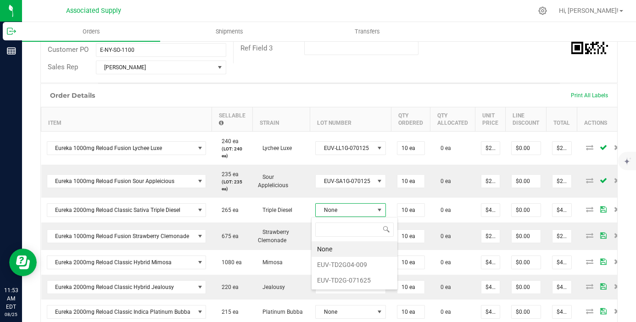
scroll to position [14, 69]
click at [362, 265] on li "EUV-TD2G04-009" at bounding box center [355, 265] width 86 height 16
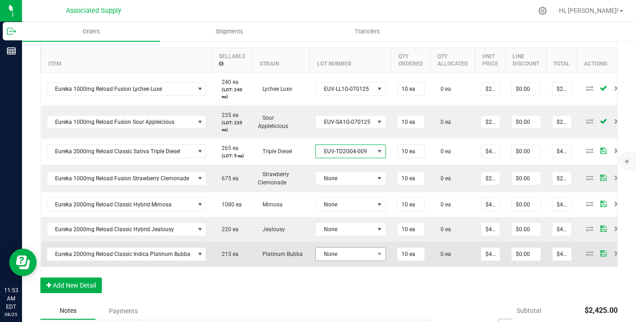
scroll to position [252, 0]
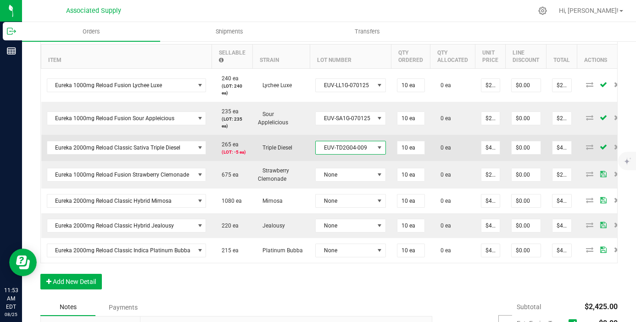
click at [348, 148] on span "EUV-TD2G04-009" at bounding box center [345, 147] width 58 height 13
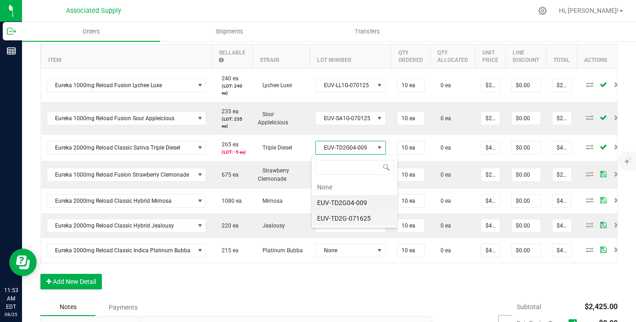
scroll to position [14, 69]
click at [360, 215] on li "EUV-TD2G-071625" at bounding box center [355, 219] width 86 height 16
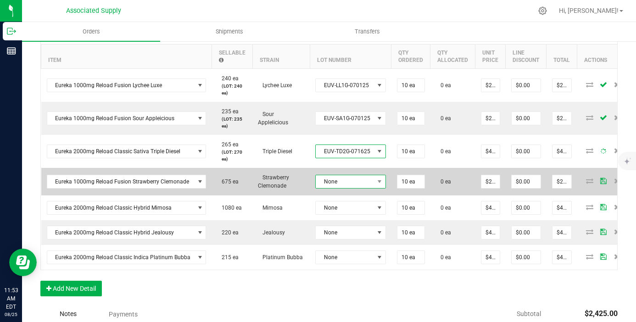
click at [362, 182] on td "None" at bounding box center [351, 182] width 82 height 28
click at [362, 181] on span "None" at bounding box center [345, 181] width 58 height 13
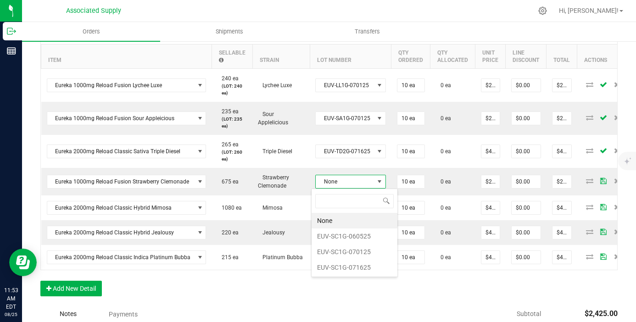
scroll to position [14, 70]
click at [367, 234] on li "EUV-SC1G-060525" at bounding box center [355, 237] width 86 height 16
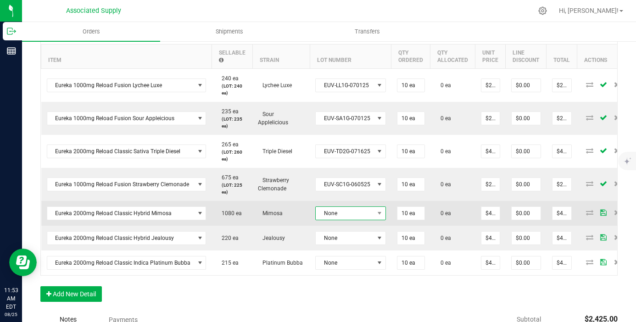
click at [360, 214] on span "None" at bounding box center [345, 213] width 58 height 13
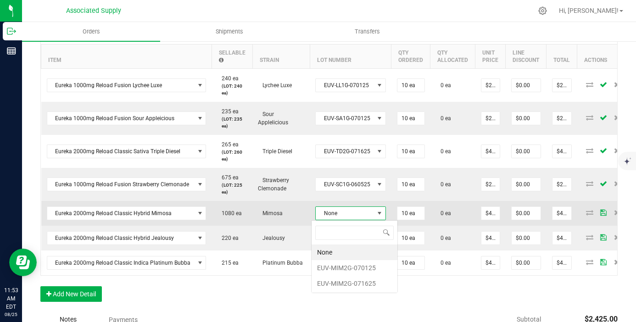
scroll to position [45877, 45821]
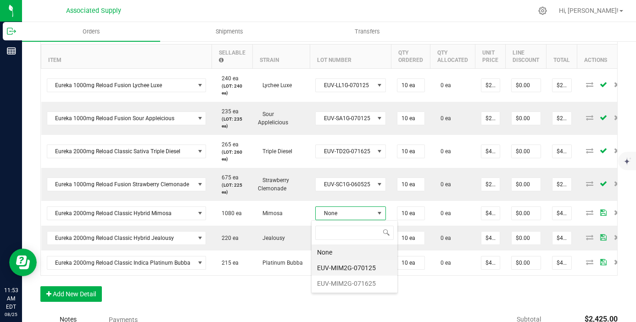
click at [356, 270] on li "EUV-MIM2G-070125" at bounding box center [355, 268] width 86 height 16
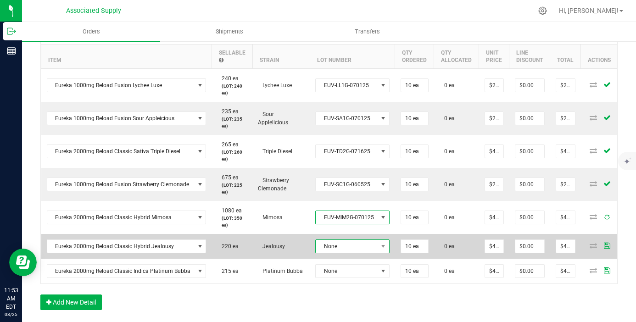
click at [357, 246] on span "None" at bounding box center [347, 246] width 62 height 13
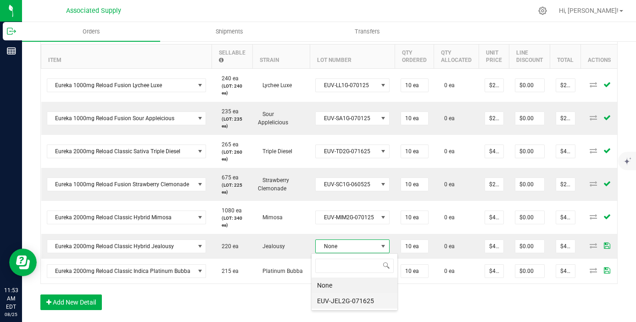
click at [352, 301] on li "EUV-JEL2G-071625" at bounding box center [355, 301] width 86 height 16
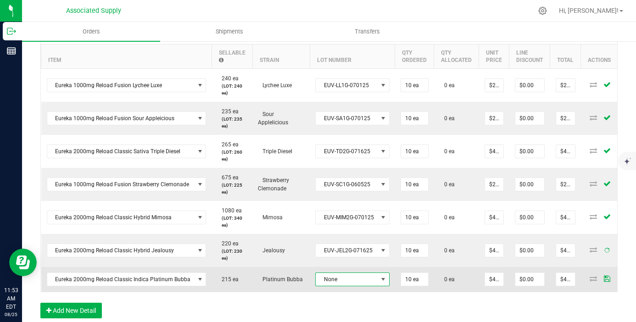
click at [359, 279] on span "None" at bounding box center [347, 279] width 62 height 13
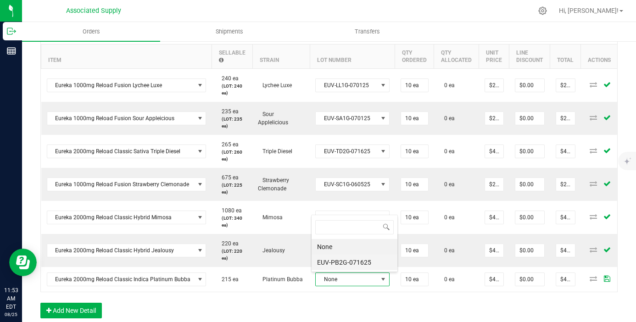
click at [357, 262] on li "EUV-PB2G-071625" at bounding box center [355, 263] width 86 height 16
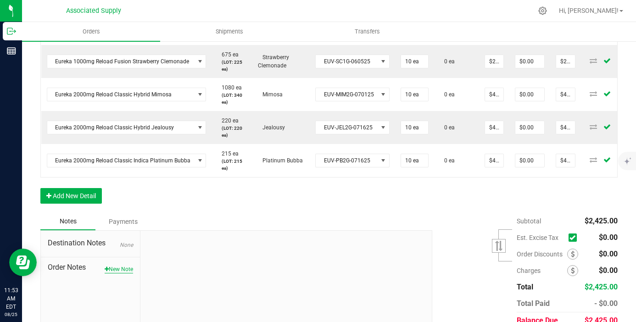
click at [127, 266] on button "New Note" at bounding box center [119, 269] width 28 height 8
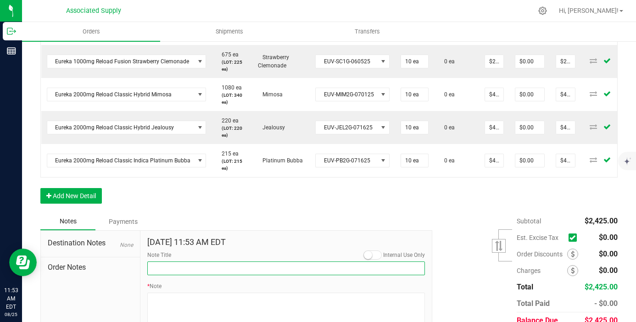
click at [177, 267] on input "Note Title" at bounding box center [286, 269] width 278 height 14
type input "NEW BANKING / WIRE INFO"
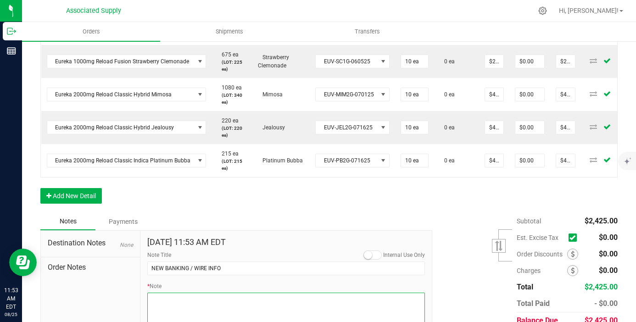
click at [168, 304] on textarea "* Note" at bounding box center [286, 311] width 278 height 37
paste textarea "Cannaplanet Ellenville"
type textarea "Cannaplanet Ellenville"
drag, startPoint x: 205, startPoint y: 299, endPoint x: 36, endPoint y: 299, distance: 169.3
click at [36, 299] on div "Back to Orders Order details Approved? Export PDF Done Editing Order # 00000167…" at bounding box center [329, 15] width 614 height 701
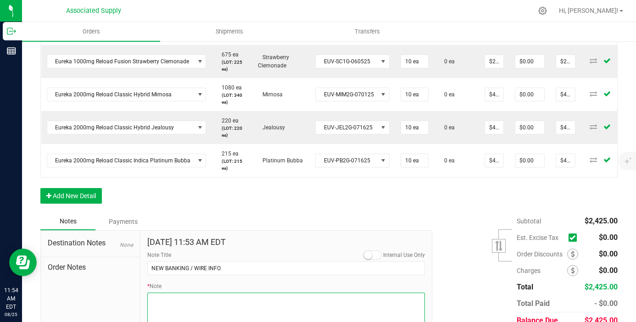
paste textarea "Bank info for payment. Dime Community bank Routing # 021406667 Account # 500043…"
click at [151, 304] on textarea "* Note" at bounding box center [286, 311] width 278 height 37
type textarea "Bank info for payment. Dime Community bank Routing # 021406667 Account # 500043…"
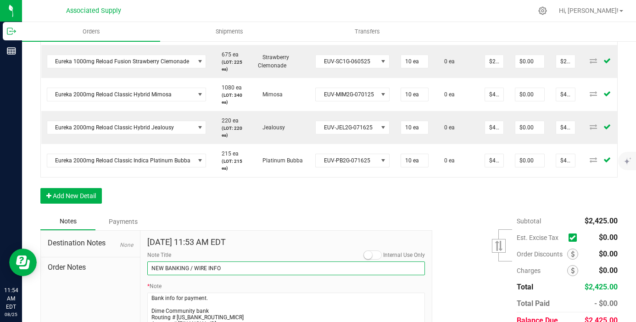
click at [225, 268] on input "NEW BANKING / WIRE INFO" at bounding box center [286, 269] width 278 height 14
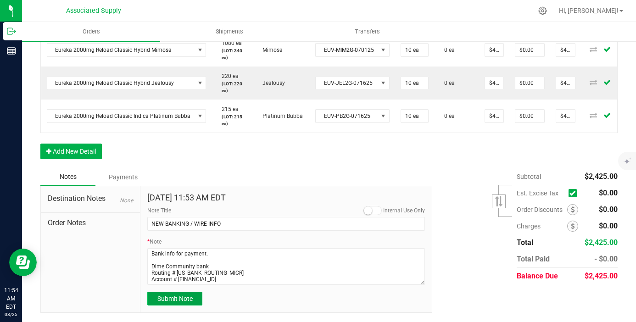
click at [190, 299] on span "Submit Note" at bounding box center [174, 298] width 35 height 7
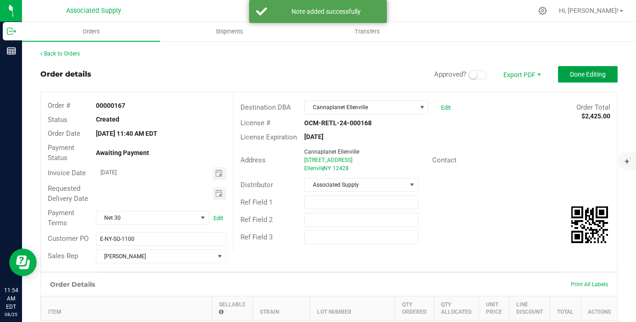
click at [581, 75] on span "Done Editing" at bounding box center [588, 74] width 36 height 7
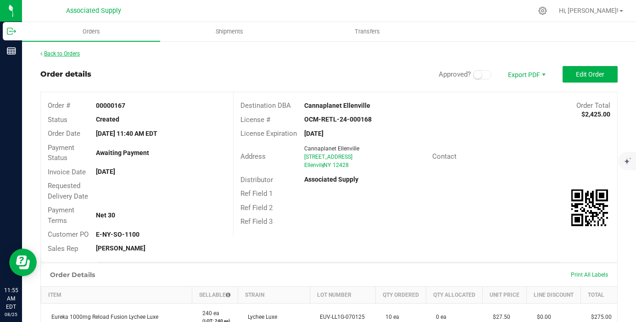
click at [73, 55] on link "Back to Orders" at bounding box center [59, 53] width 39 height 6
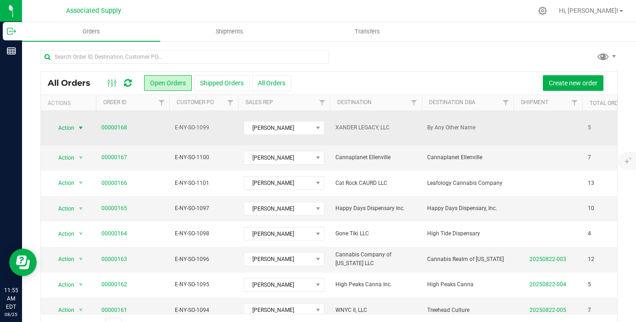
click at [81, 124] on span "select" at bounding box center [80, 127] width 7 height 7
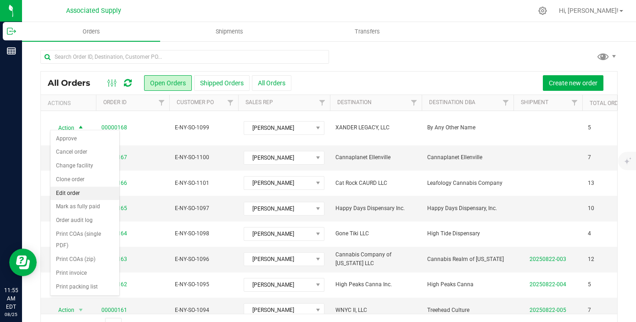
click at [84, 196] on li "Edit order" at bounding box center [84, 194] width 69 height 14
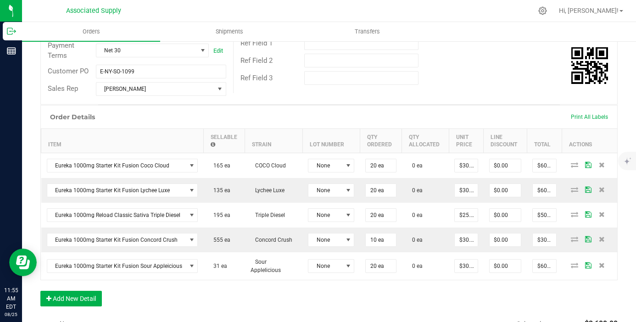
scroll to position [170, 0]
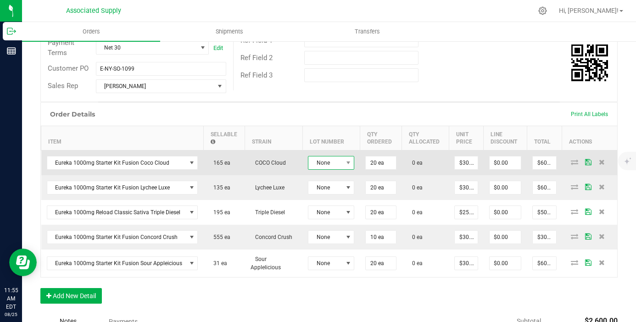
click at [334, 166] on span "None" at bounding box center [325, 162] width 34 height 13
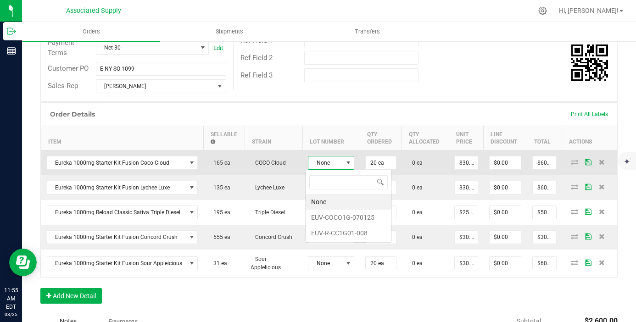
scroll to position [14, 46]
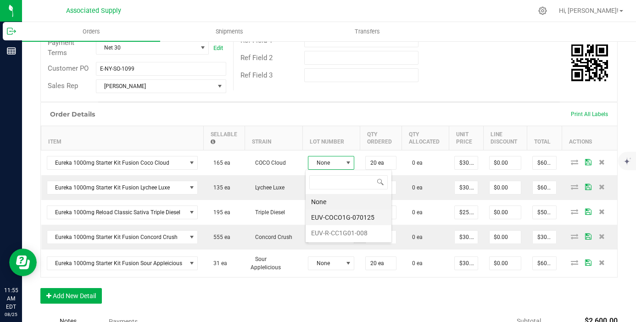
click at [351, 220] on li "EUV-COCO1G-070125" at bounding box center [349, 218] width 86 height 16
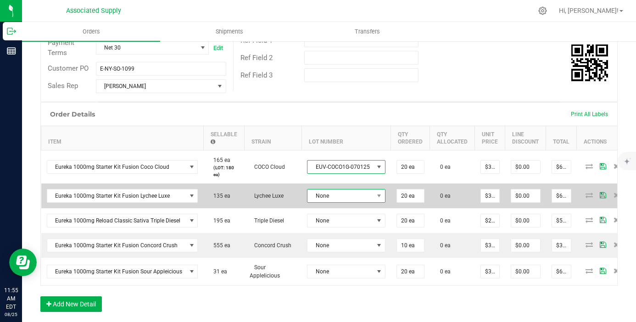
click at [341, 196] on span "None" at bounding box center [340, 196] width 66 height 13
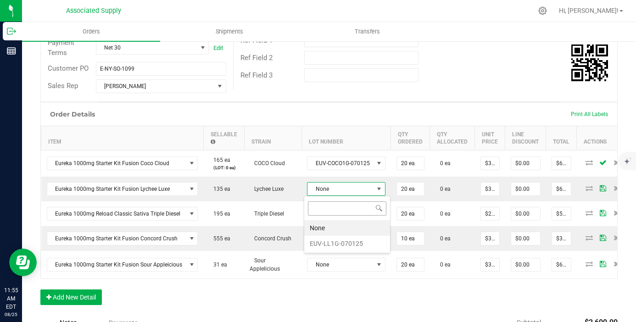
scroll to position [14, 77]
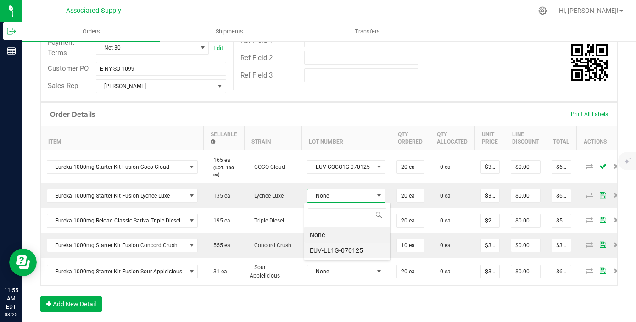
click at [350, 250] on li "EUV-LL1G-070125" at bounding box center [347, 251] width 86 height 16
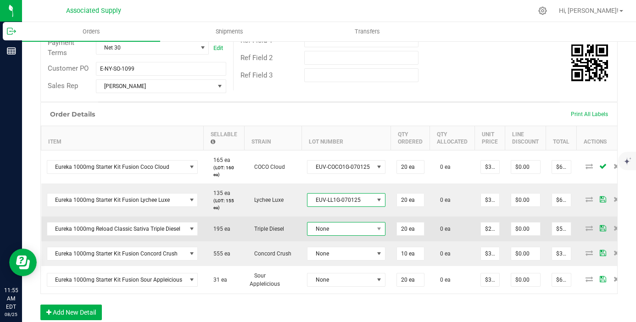
click at [353, 226] on span "None" at bounding box center [340, 229] width 66 height 13
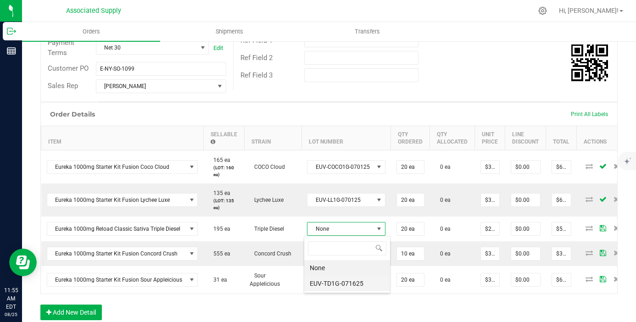
click at [349, 282] on li "EUV-TD1G-071625" at bounding box center [347, 284] width 86 height 16
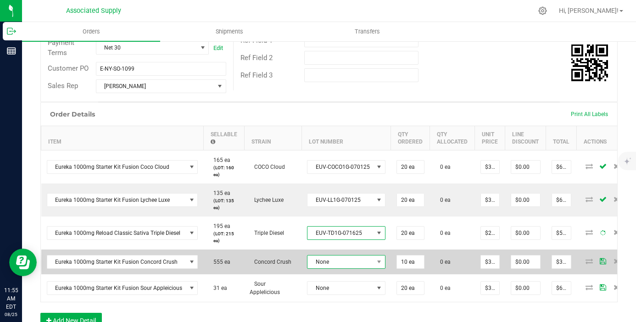
click at [352, 262] on td "None" at bounding box center [346, 262] width 89 height 25
click at [346, 261] on span "None" at bounding box center [340, 262] width 66 height 13
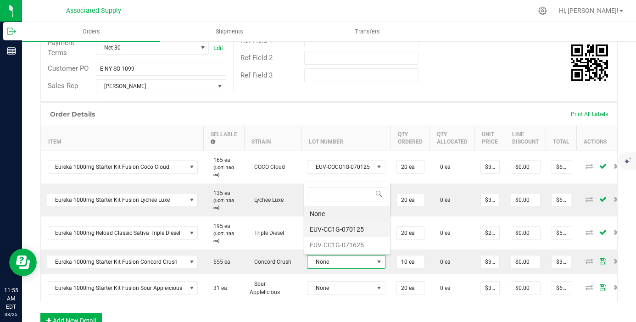
click at [355, 235] on li "EUV-CC1G-070125" at bounding box center [347, 230] width 86 height 16
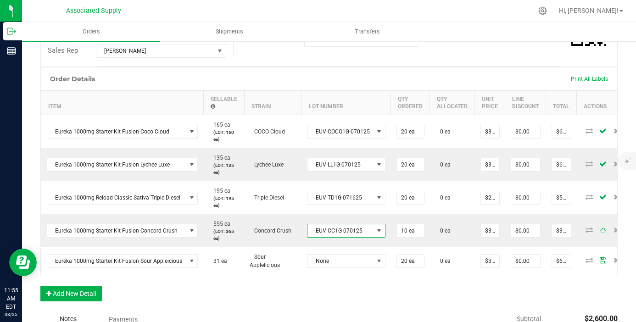
scroll to position [216, 0]
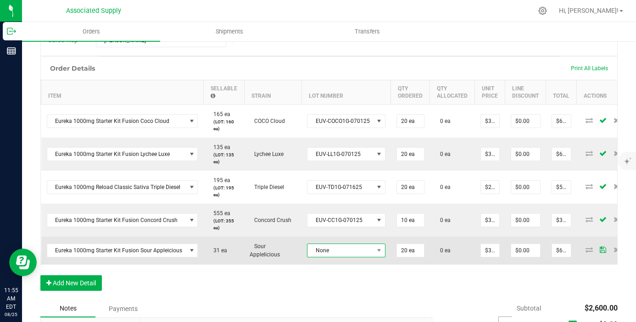
click at [356, 249] on span "None" at bounding box center [340, 250] width 66 height 13
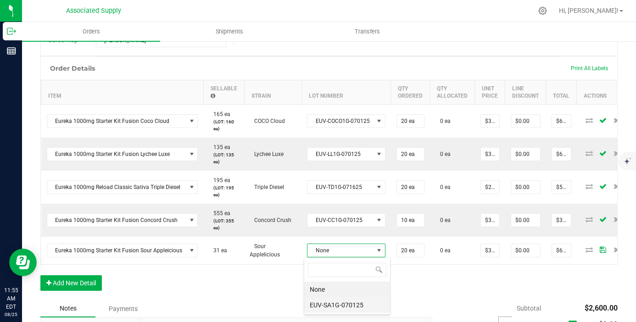
click at [350, 309] on li "EUV-SA1G-070125" at bounding box center [347, 305] width 86 height 16
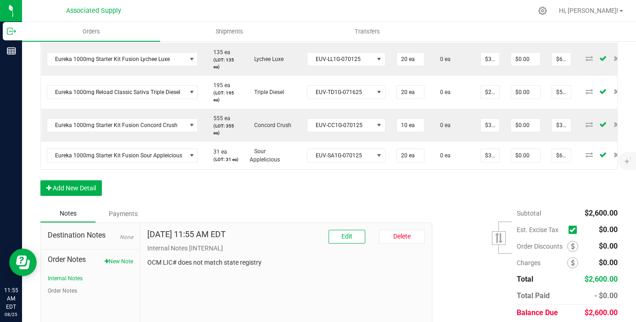
scroll to position [350, 0]
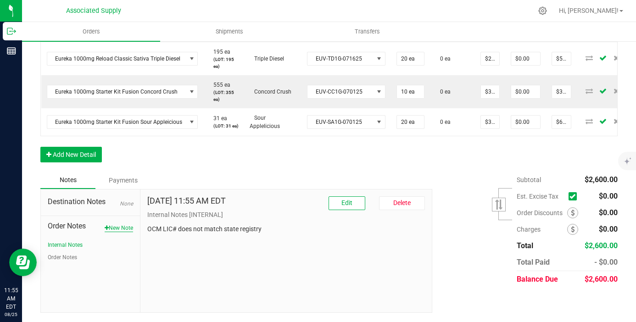
click at [114, 227] on button "New Note" at bounding box center [119, 228] width 28 height 8
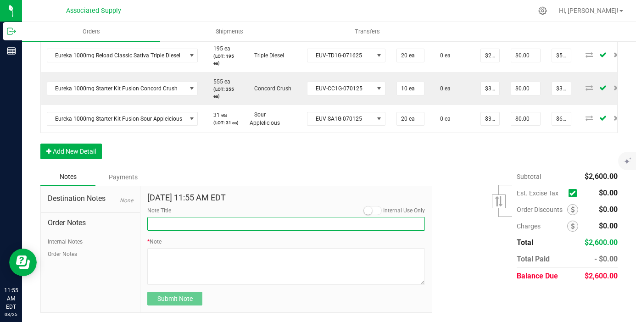
click at [179, 228] on input "Note Title" at bounding box center [286, 224] width 278 height 14
type input "NEW BANKING / WIRE INFO"
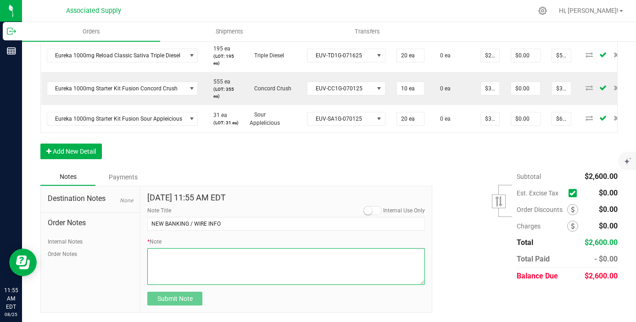
click at [192, 260] on textarea "* Note" at bounding box center [286, 266] width 278 height 37
paste textarea "Bank info for payment. Dime Community bank Routing # 021406667 Account # 500043…"
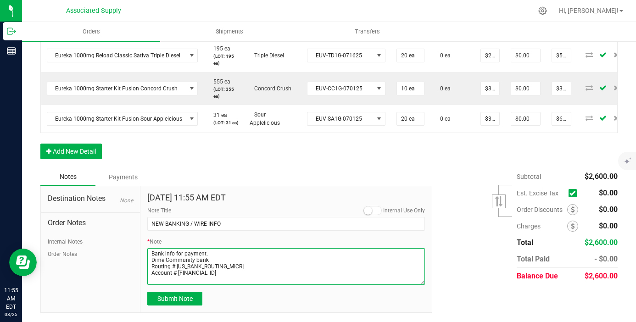
click at [151, 263] on textarea "* Note" at bounding box center [286, 266] width 278 height 37
type textarea "Bank info for payment. Dime Community bank Routing # 021406667 Account # 500043…"
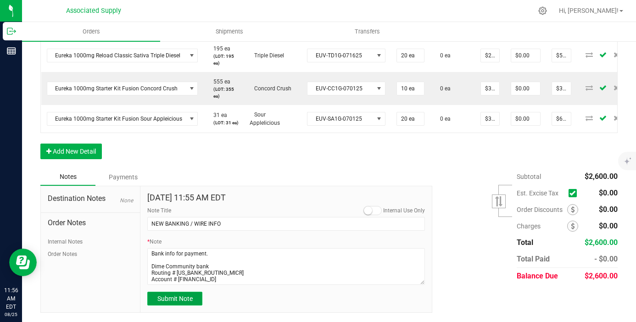
click at [171, 301] on span "Submit Note" at bounding box center [174, 298] width 35 height 7
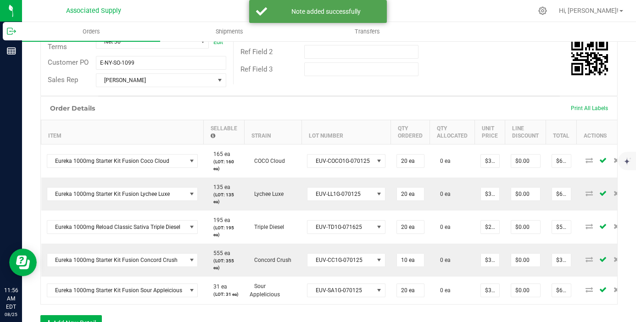
scroll to position [0, 0]
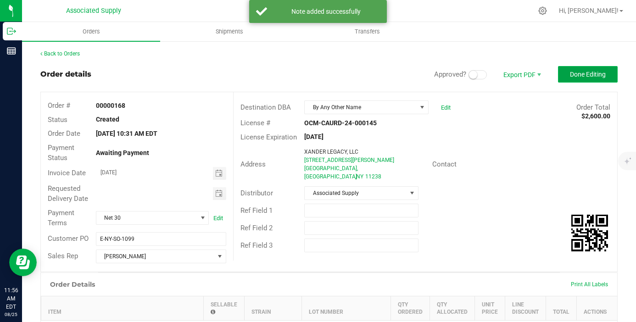
click at [575, 71] on span "Done Editing" at bounding box center [588, 74] width 36 height 7
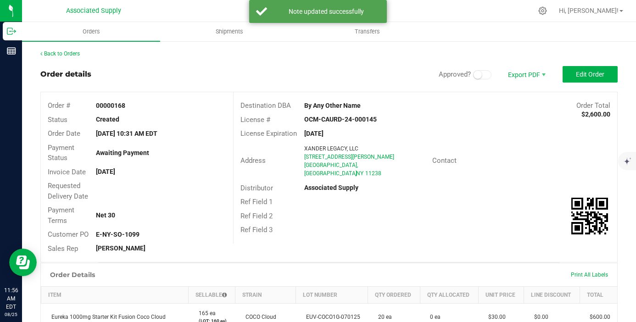
drag, startPoint x: 127, startPoint y: 107, endPoint x: 80, endPoint y: 106, distance: 46.8
click at [80, 106] on div "Order # 00000168" at bounding box center [137, 106] width 192 height 14
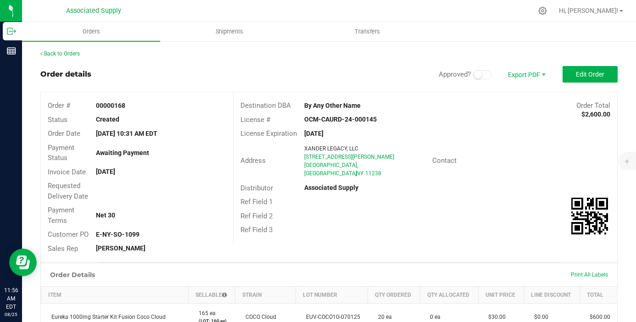
copy div "00000168"
